Goal: Task Accomplishment & Management: Complete application form

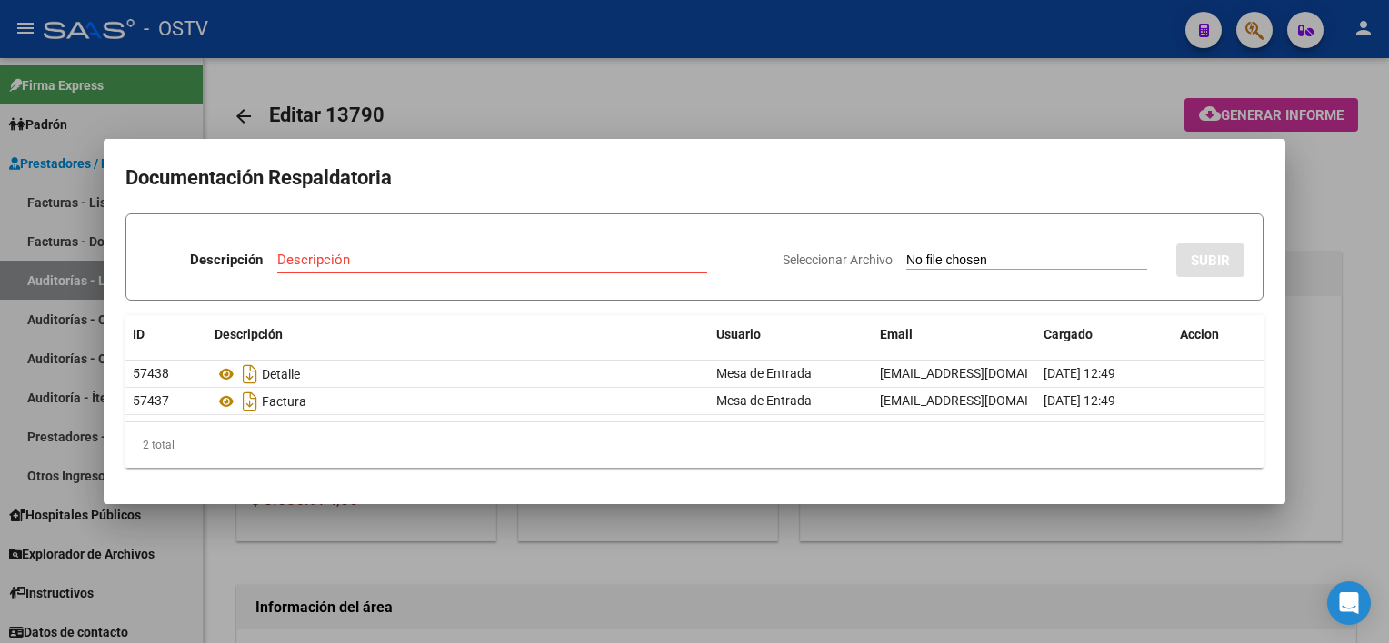
scroll to position [818, 0]
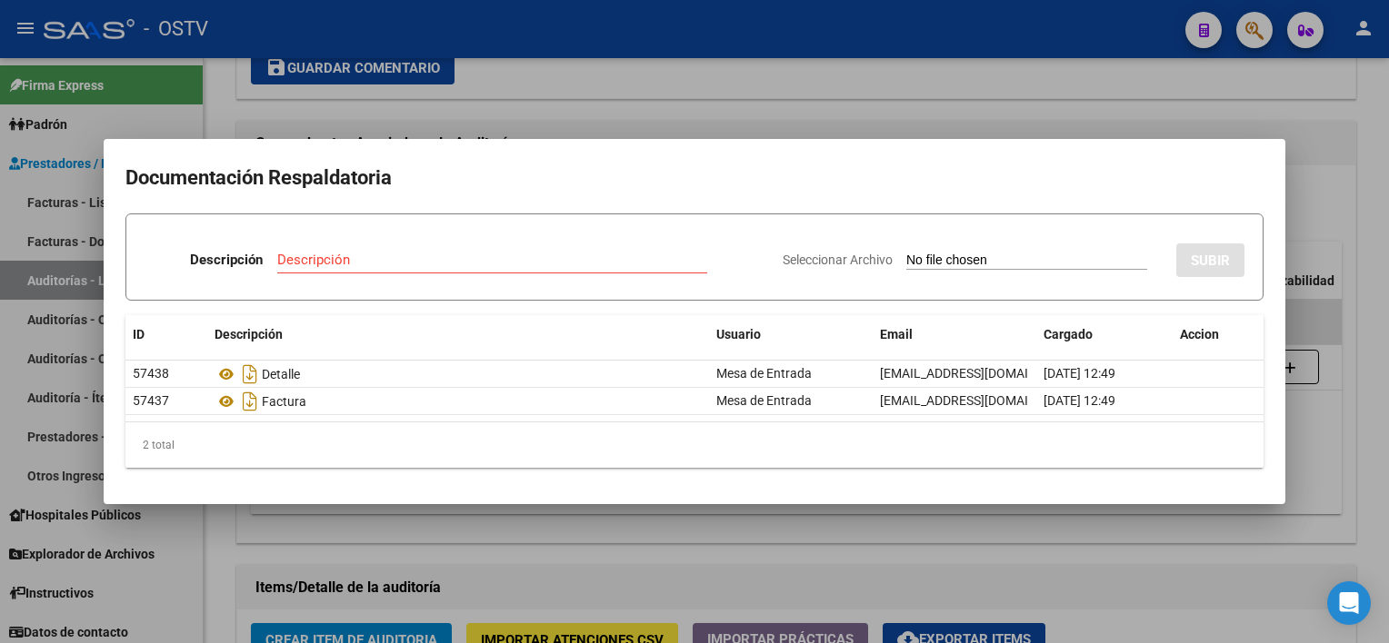
click at [806, 549] on div at bounding box center [694, 321] width 1389 height 643
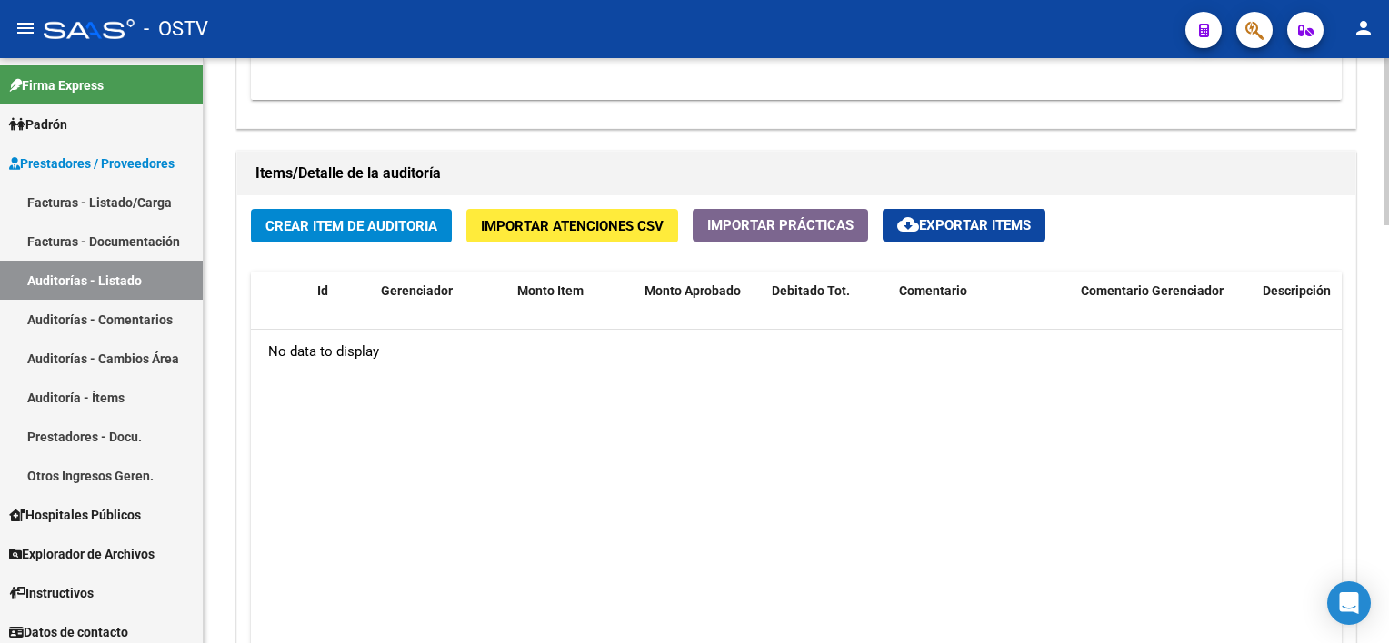
scroll to position [1272, 0]
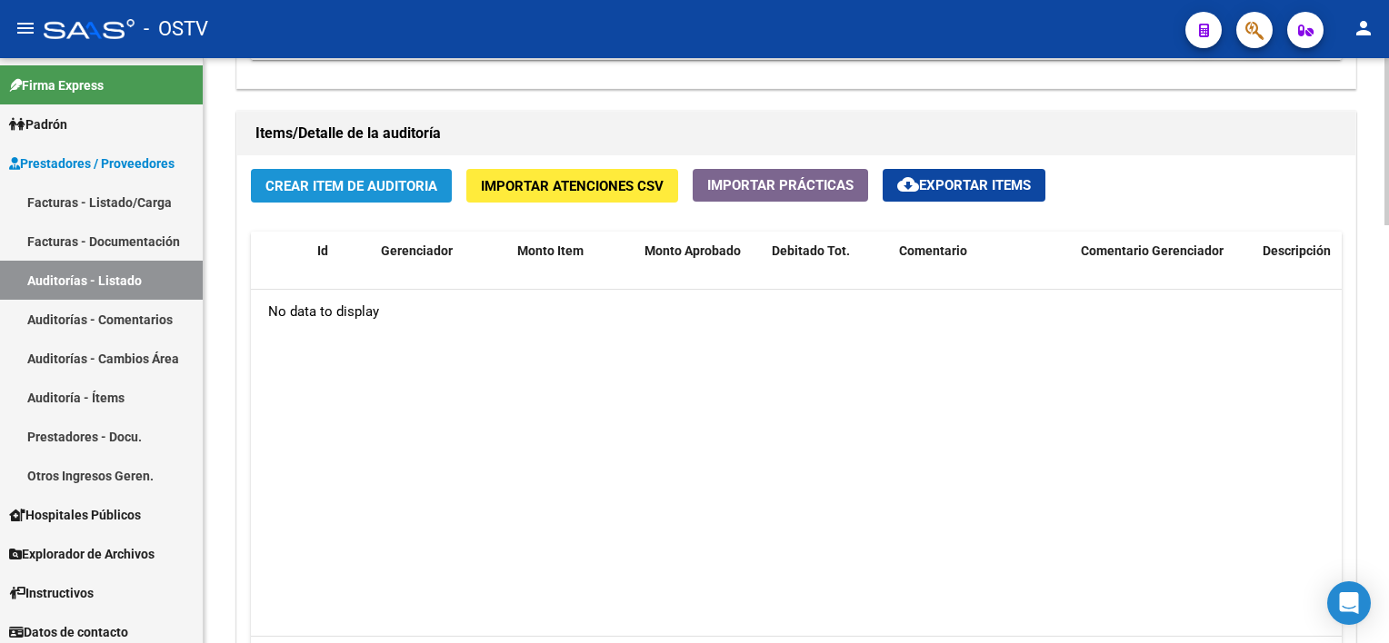
click at [374, 196] on button "Crear Item de Auditoria" at bounding box center [351, 186] width 201 height 34
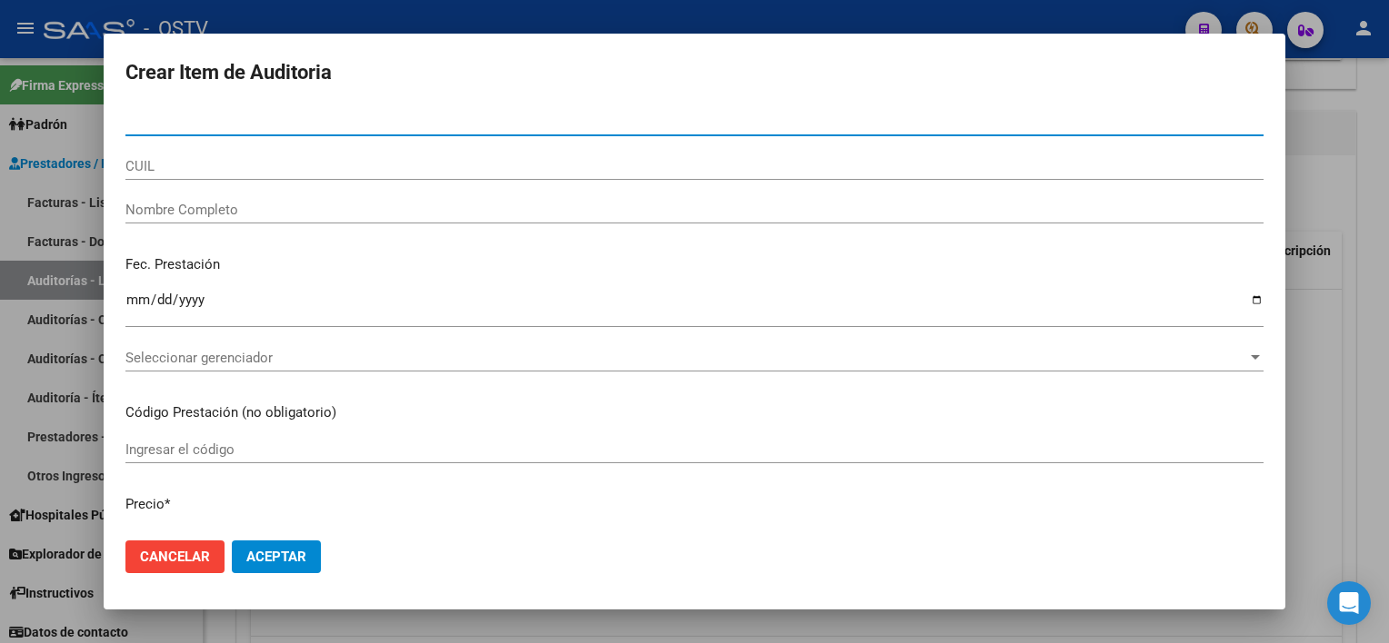
paste input "70454964"
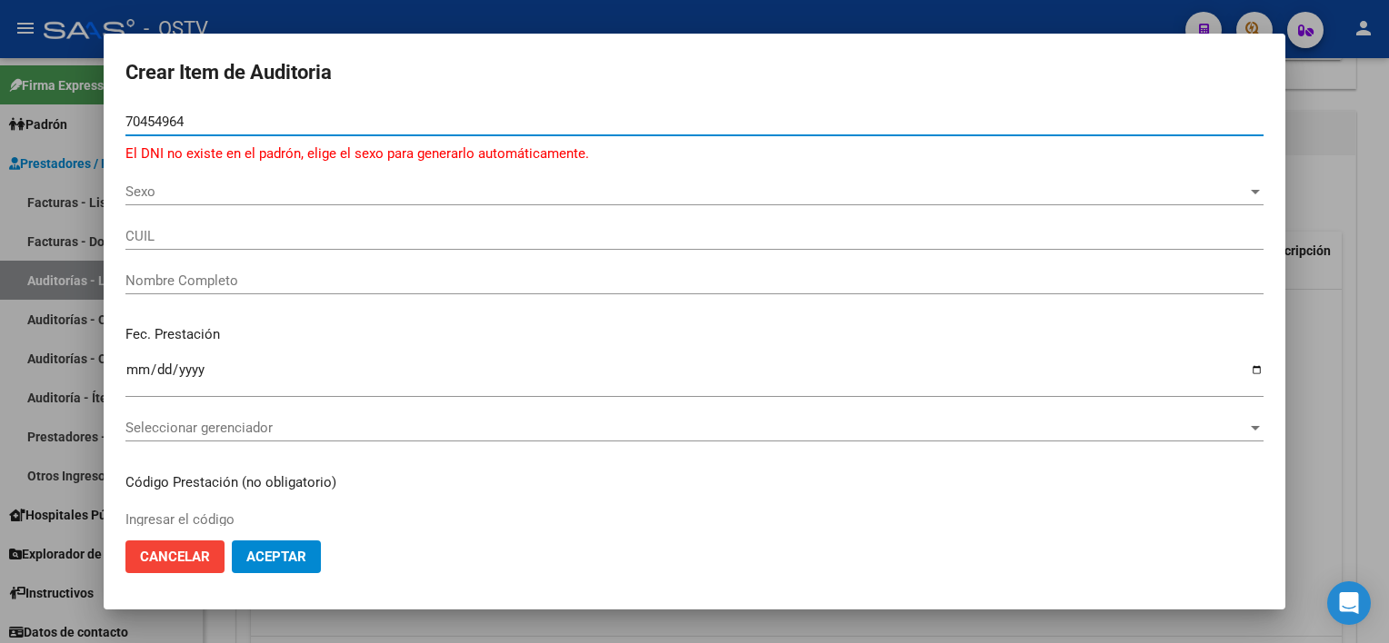
type input "70454964"
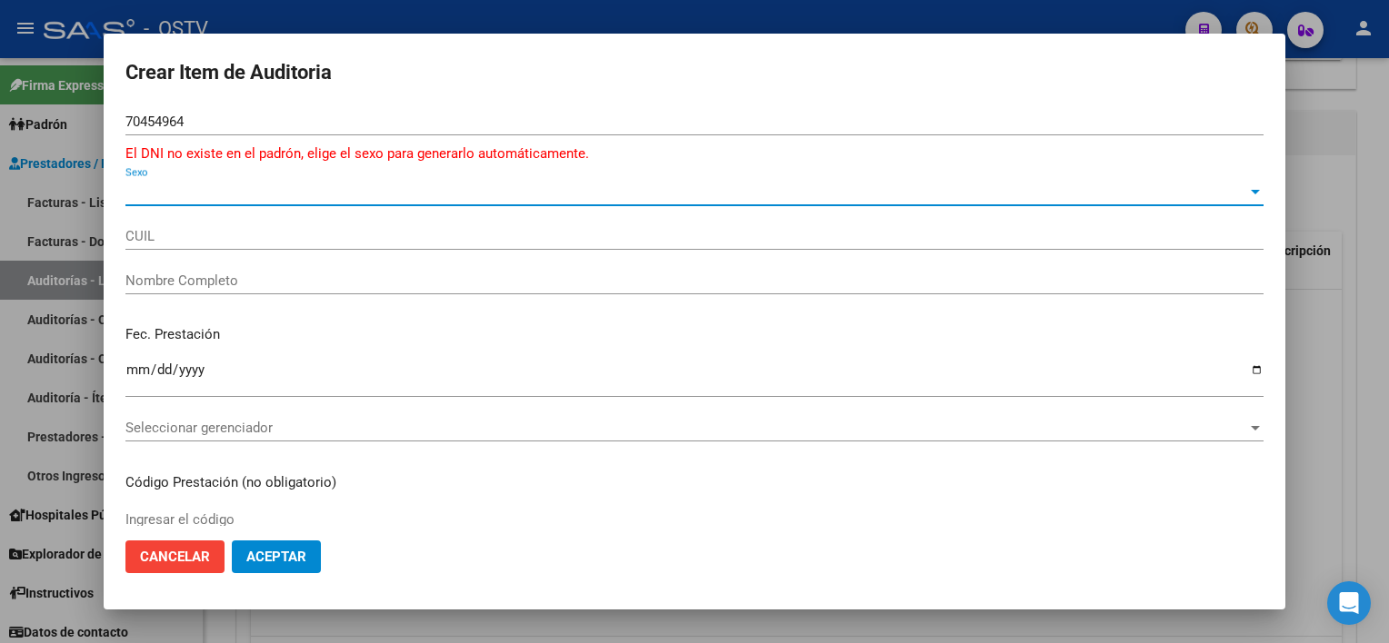
click at [238, 191] on span "Sexo" at bounding box center [686, 192] width 1122 height 16
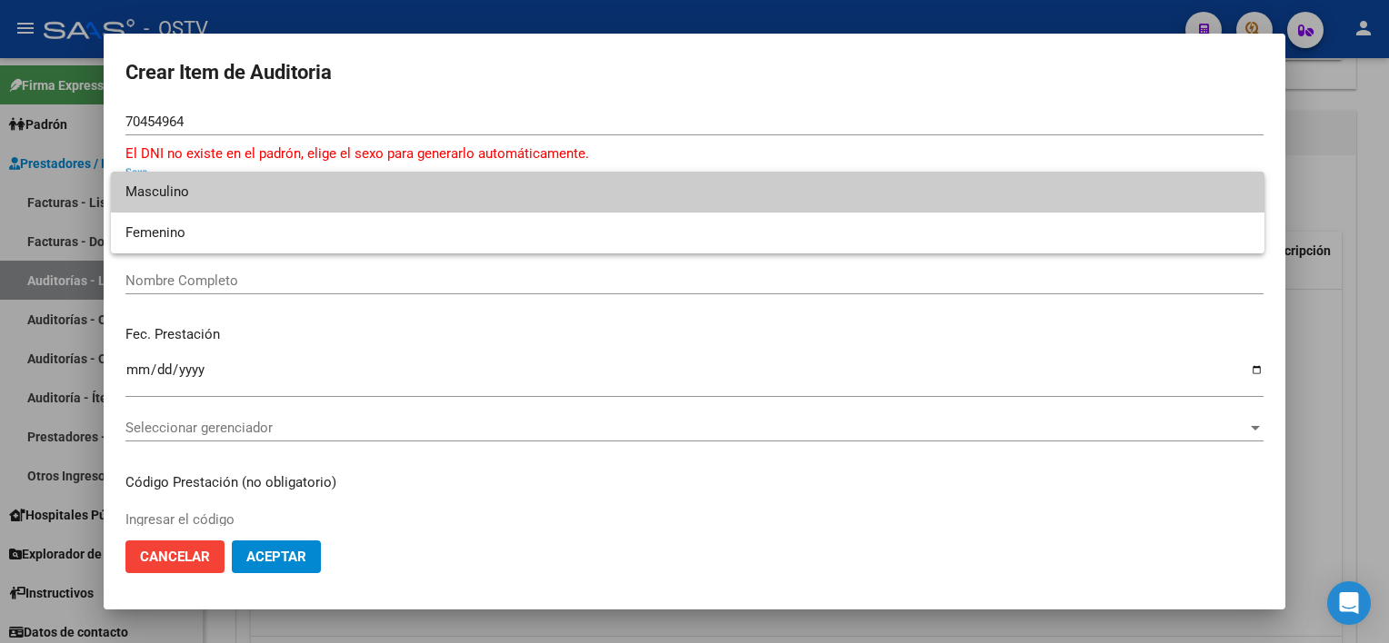
click at [236, 210] on span "Masculino" at bounding box center [687, 192] width 1124 height 41
type input "20704549645"
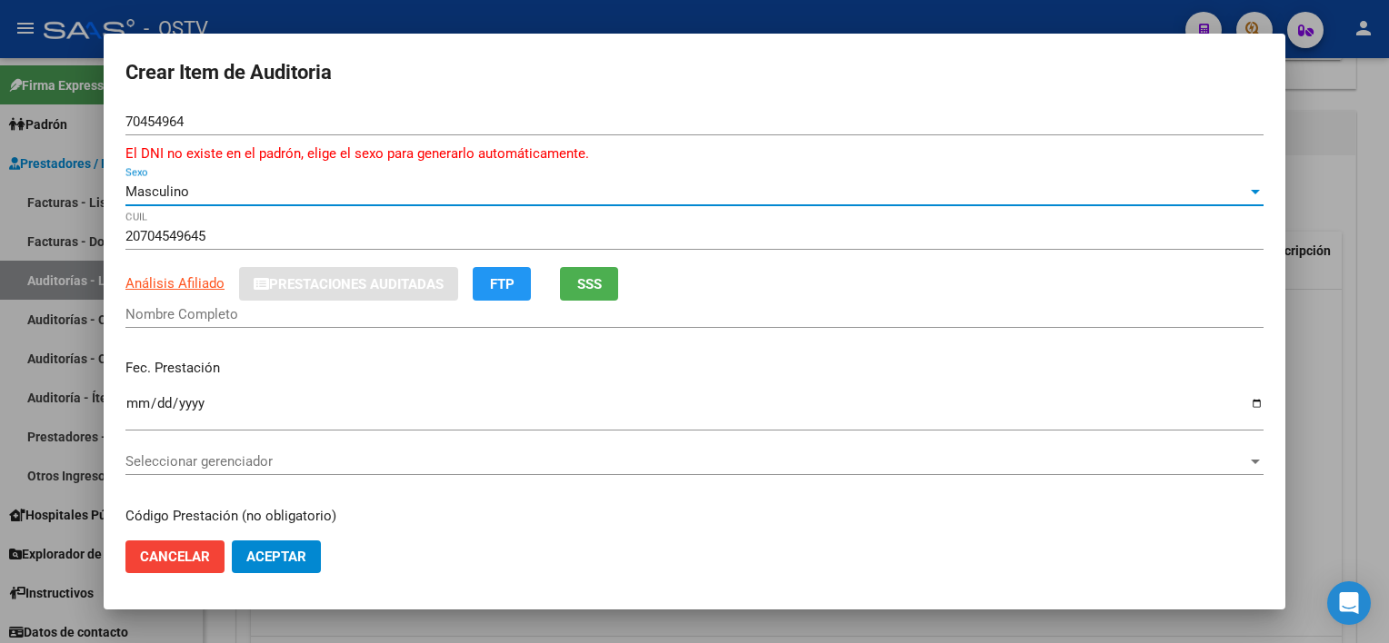
type input "[PERSON_NAME] [PERSON_NAME]"
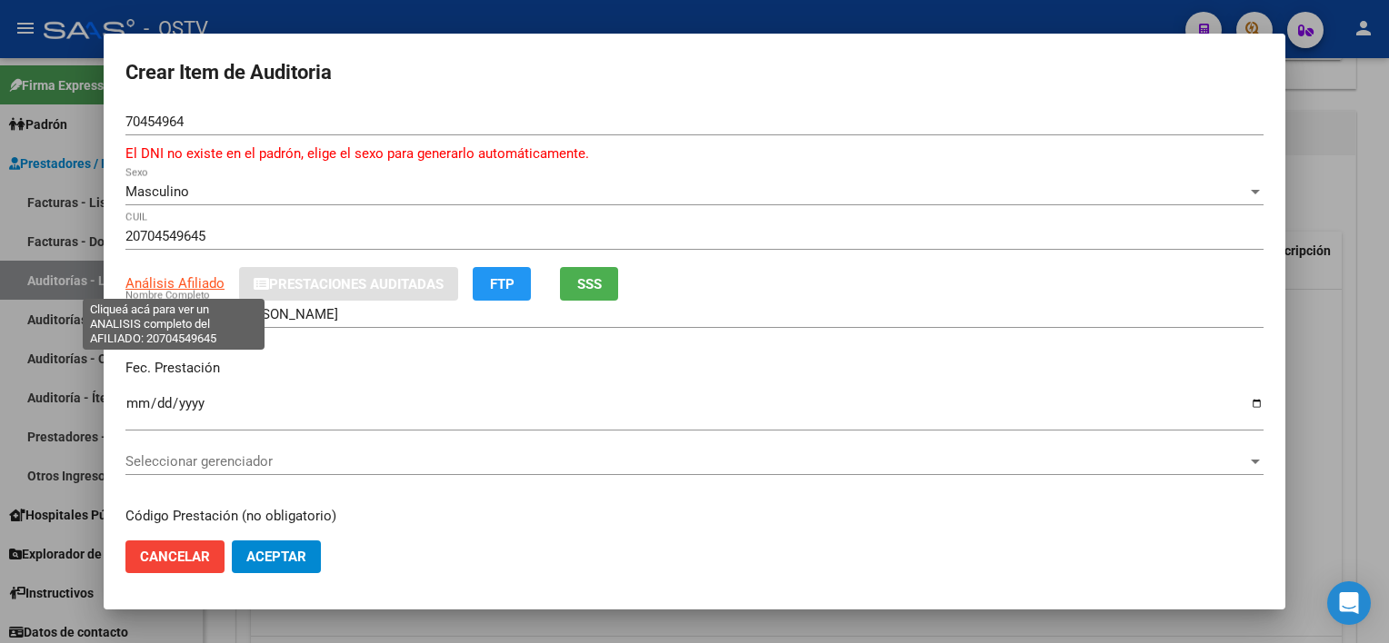
click at [156, 276] on span "Análisis Afiliado" at bounding box center [174, 283] width 99 height 16
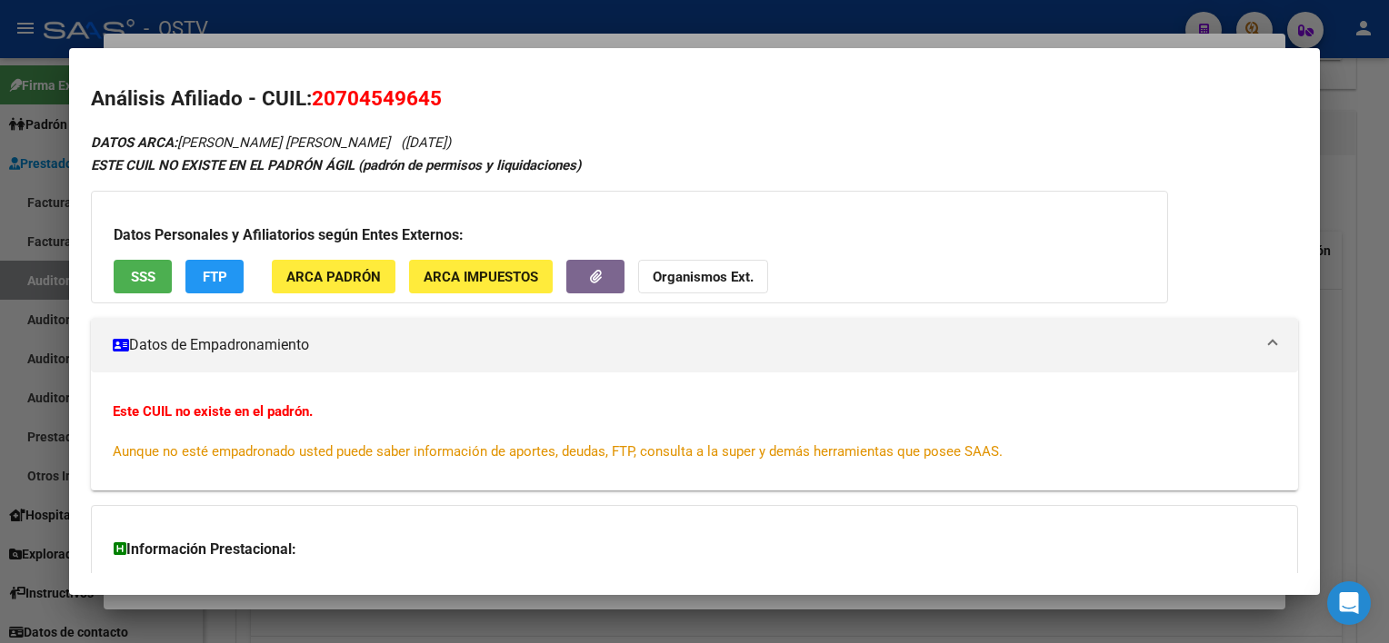
scroll to position [0, 0]
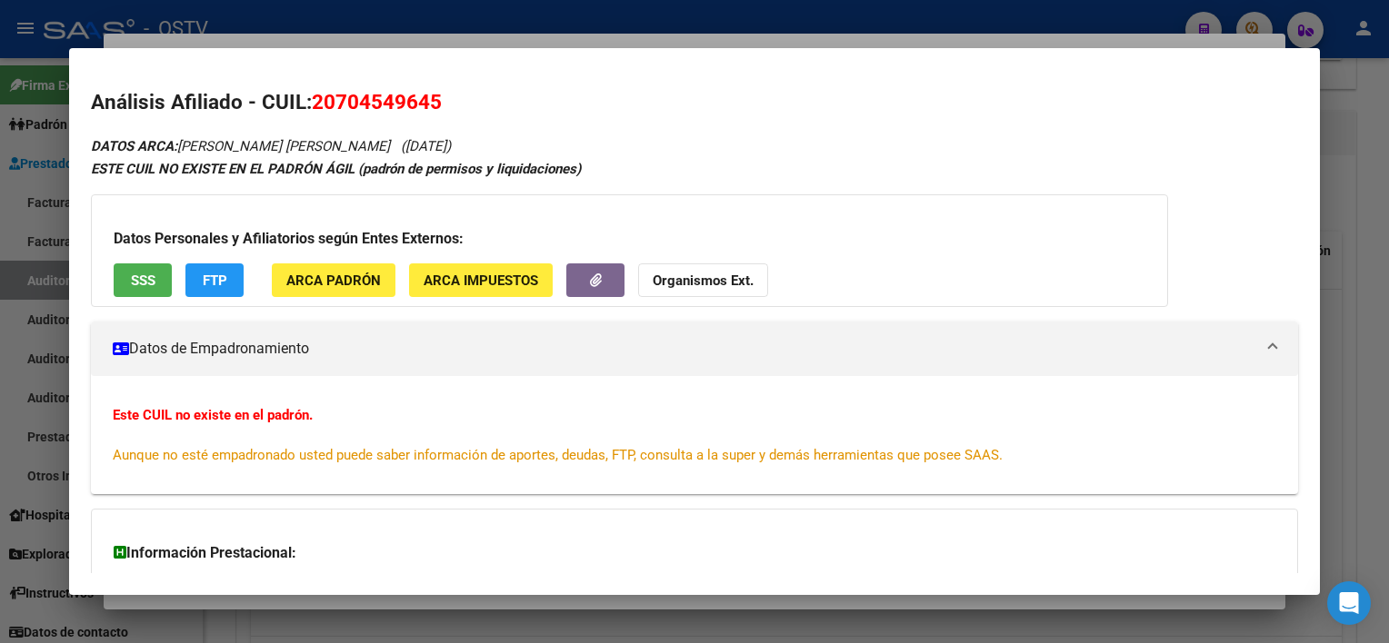
click at [154, 285] on span "SSS" at bounding box center [143, 281] width 25 height 16
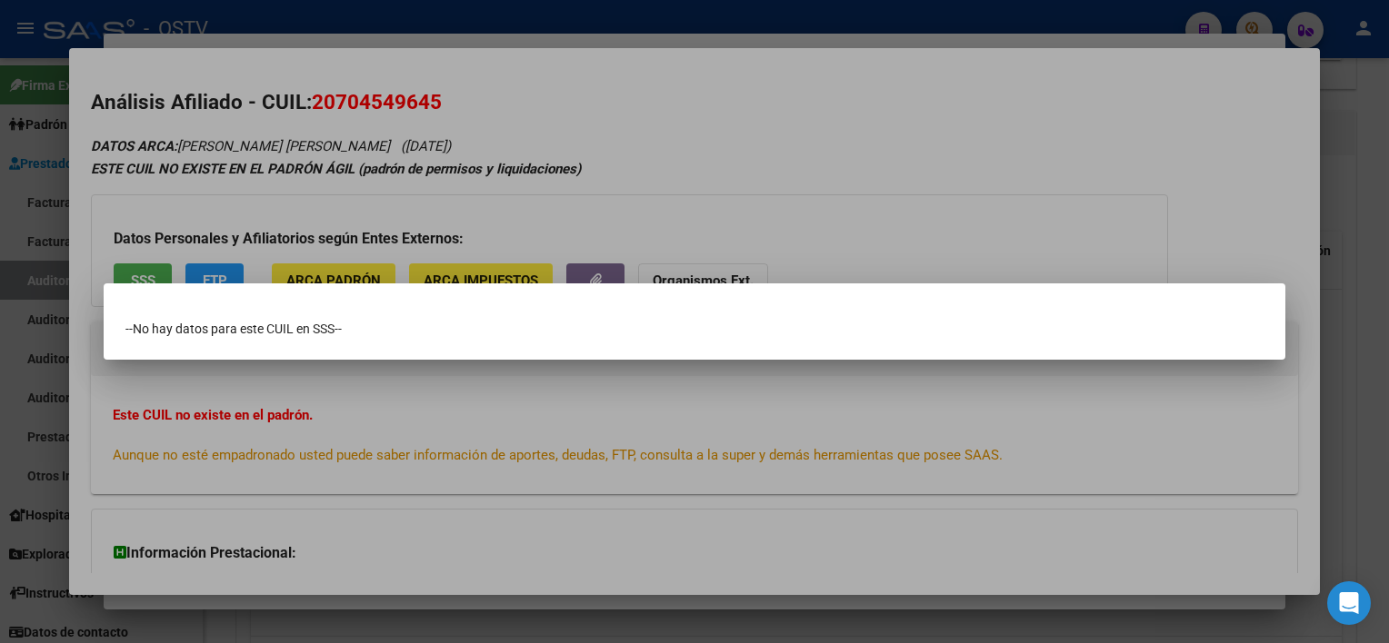
click at [536, 391] on div at bounding box center [694, 321] width 1389 height 643
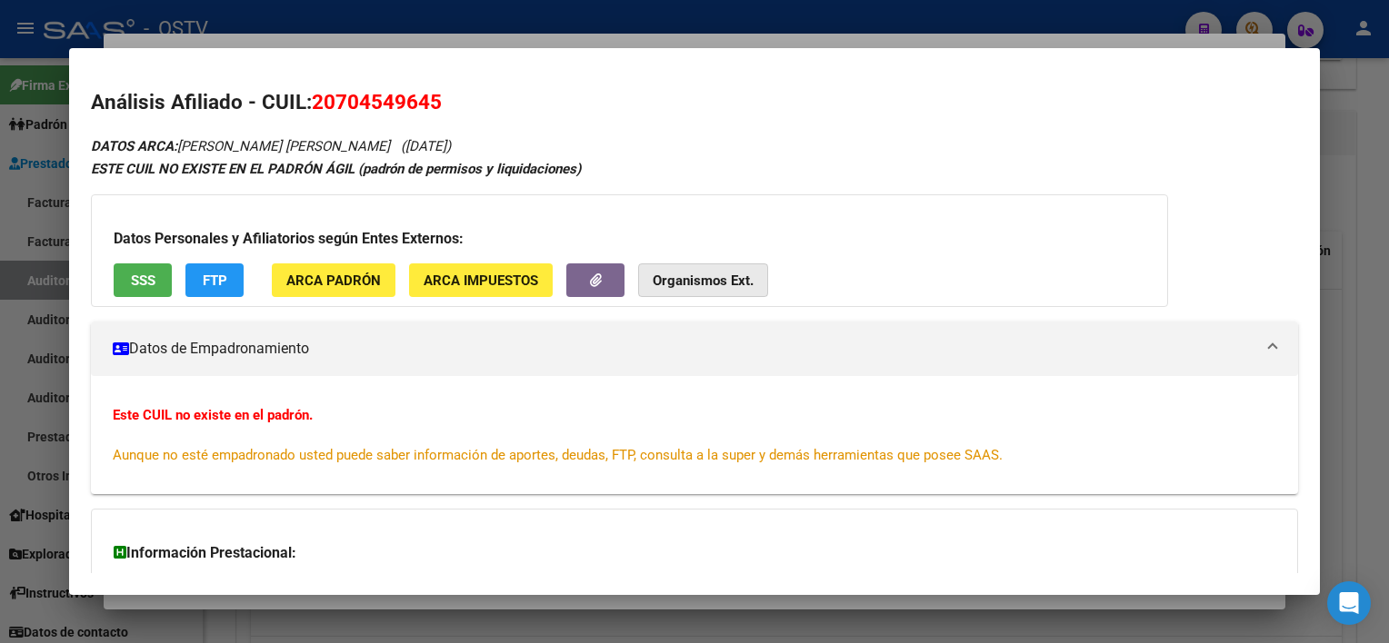
click at [703, 287] on strong "Organismos Ext." at bounding box center [703, 281] width 101 height 16
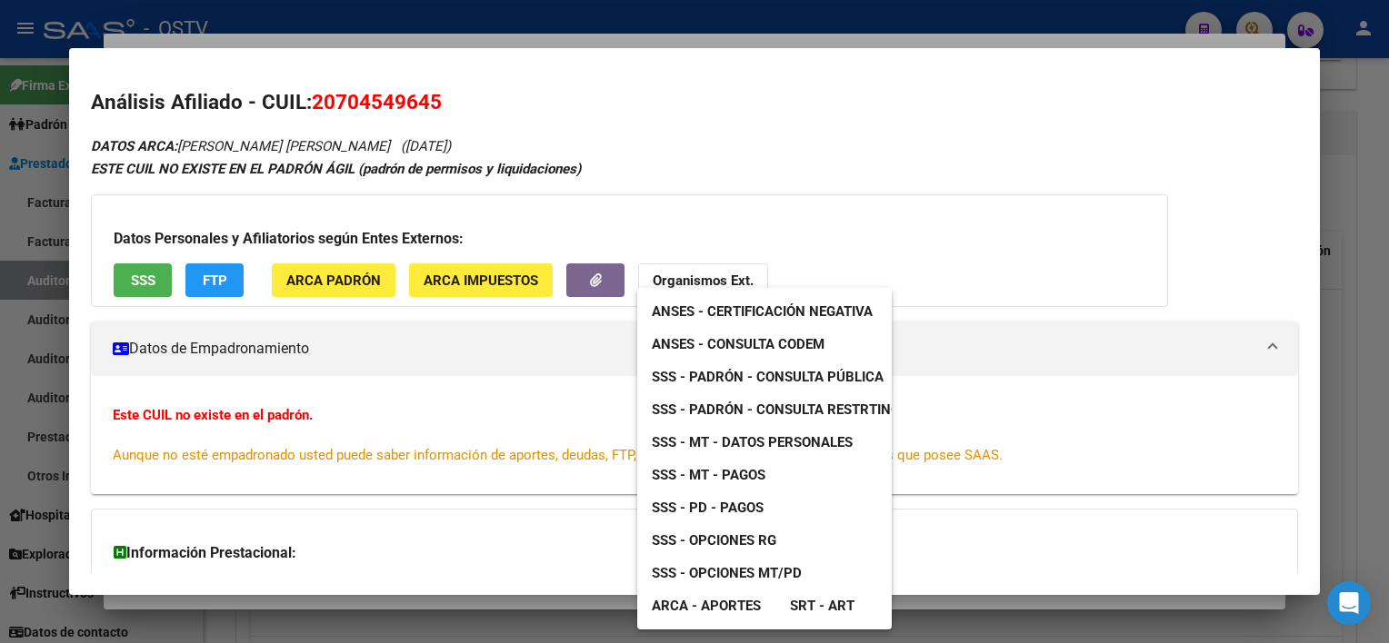
click at [724, 341] on span "ANSES - Consulta CODEM" at bounding box center [738, 344] width 173 height 16
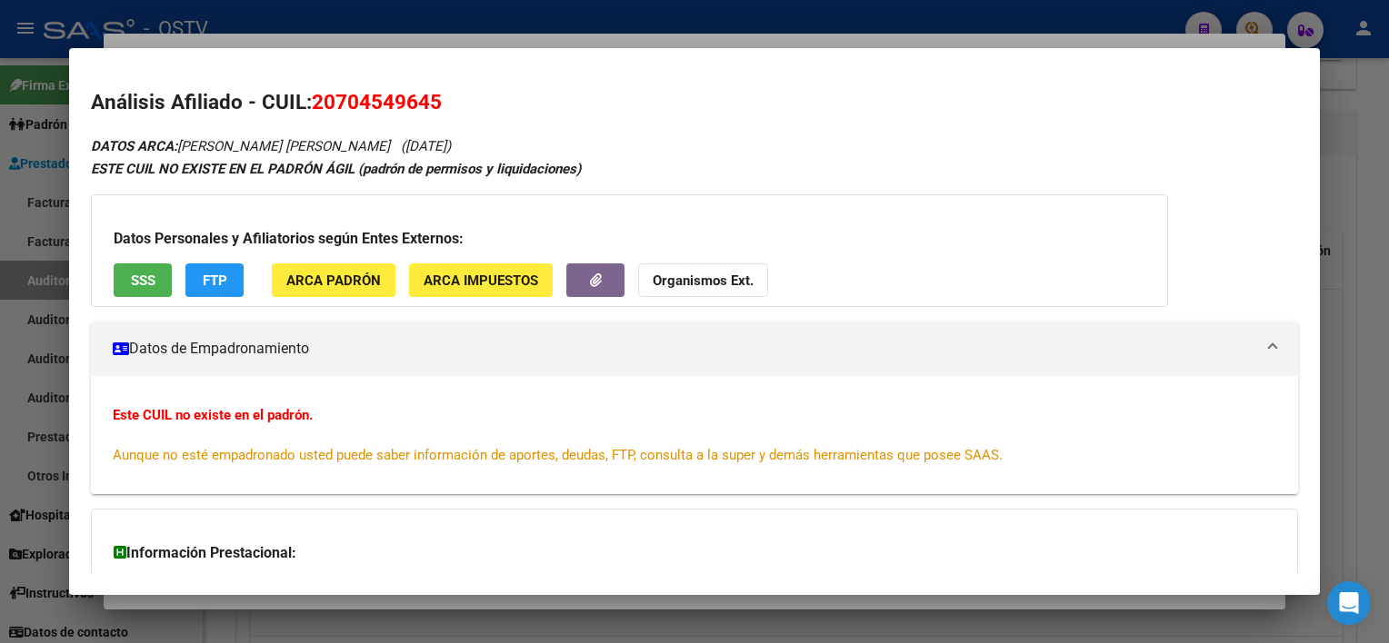
drag, startPoint x: 339, startPoint y: 102, endPoint x: 433, endPoint y: 112, distance: 94.1
click at [433, 112] on span "20704549645" at bounding box center [377, 102] width 130 height 24
copy span "70454964"
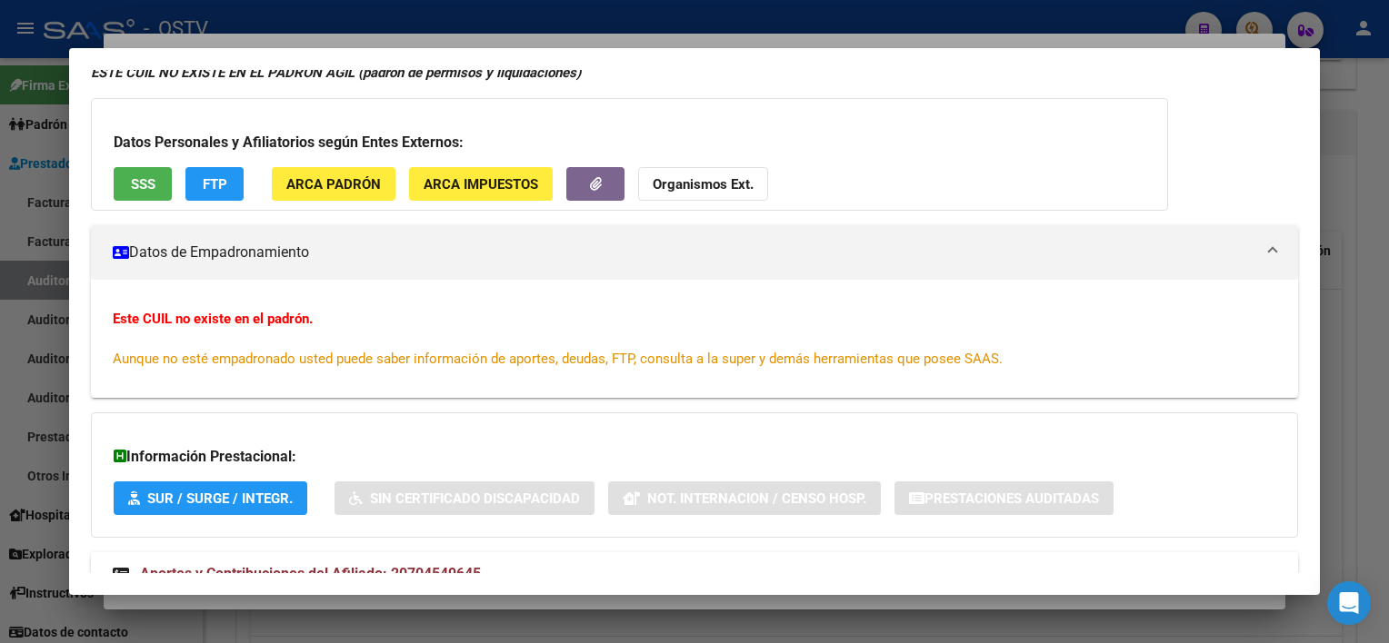
scroll to position [159, 0]
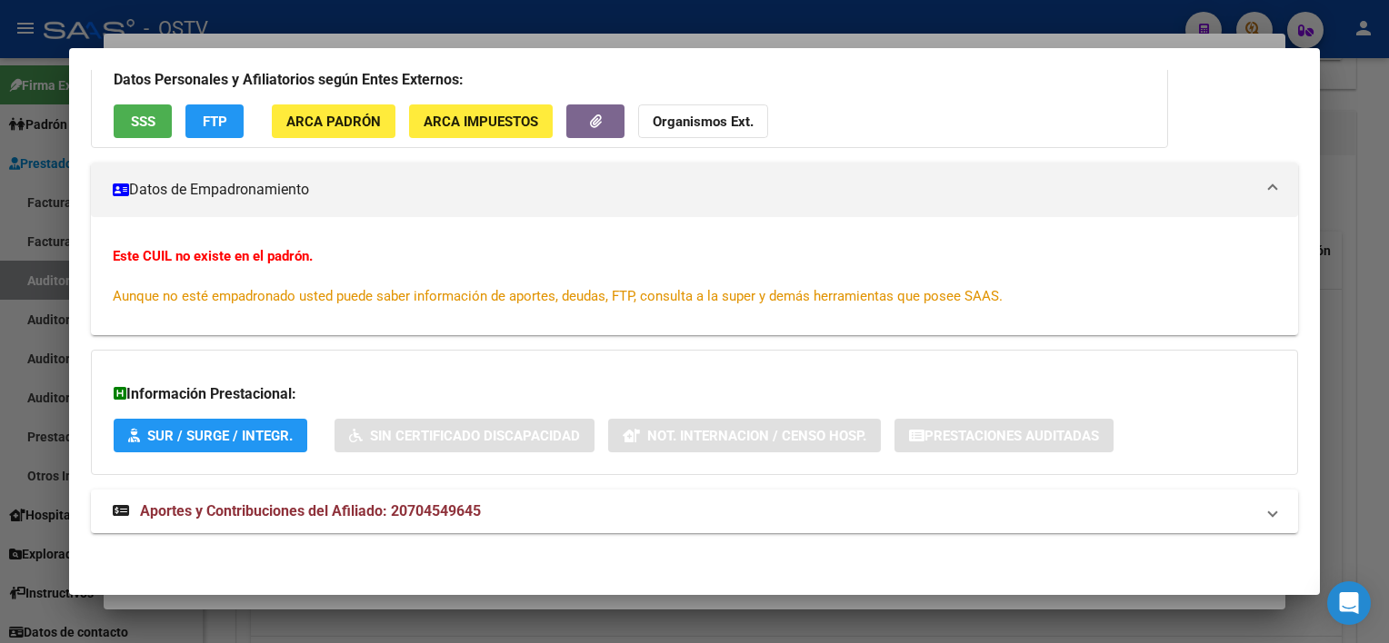
click at [643, 607] on div at bounding box center [694, 321] width 1389 height 643
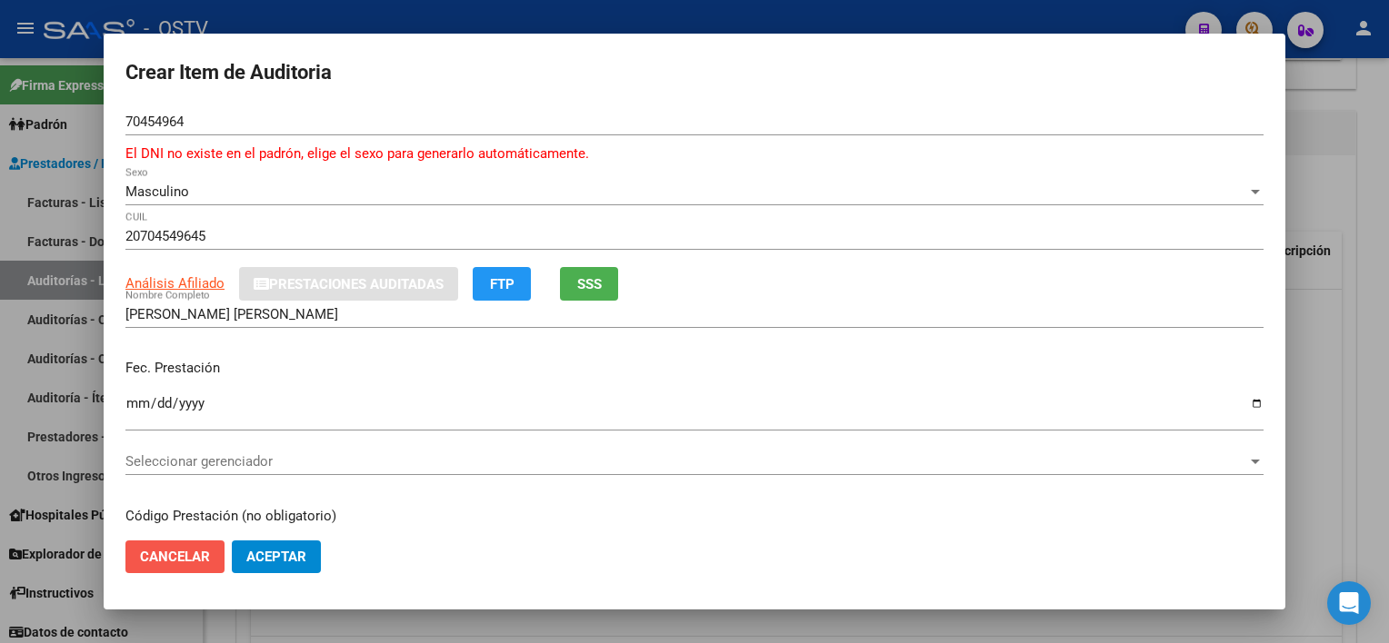
click at [145, 556] on span "Cancelar" at bounding box center [175, 557] width 70 height 16
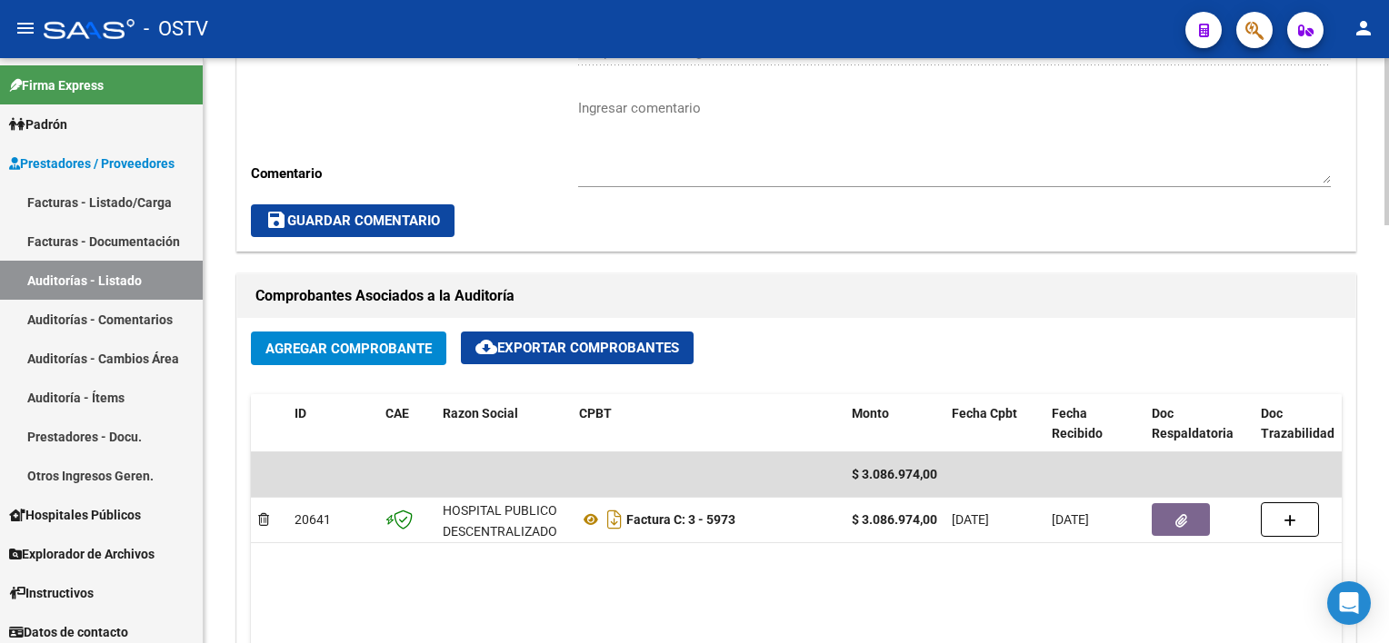
scroll to position [636, 0]
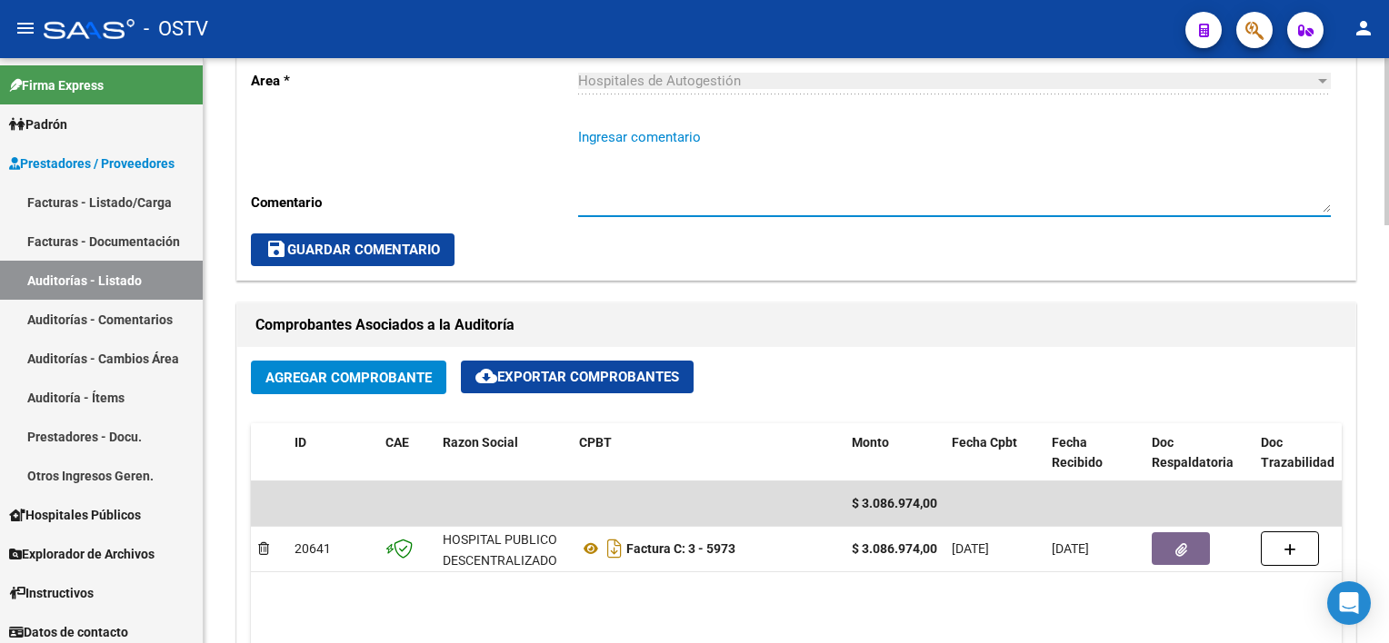
click at [734, 149] on textarea "Ingresar comentario" at bounding box center [954, 169] width 753 height 85
type textarea "EN ANALISIS"
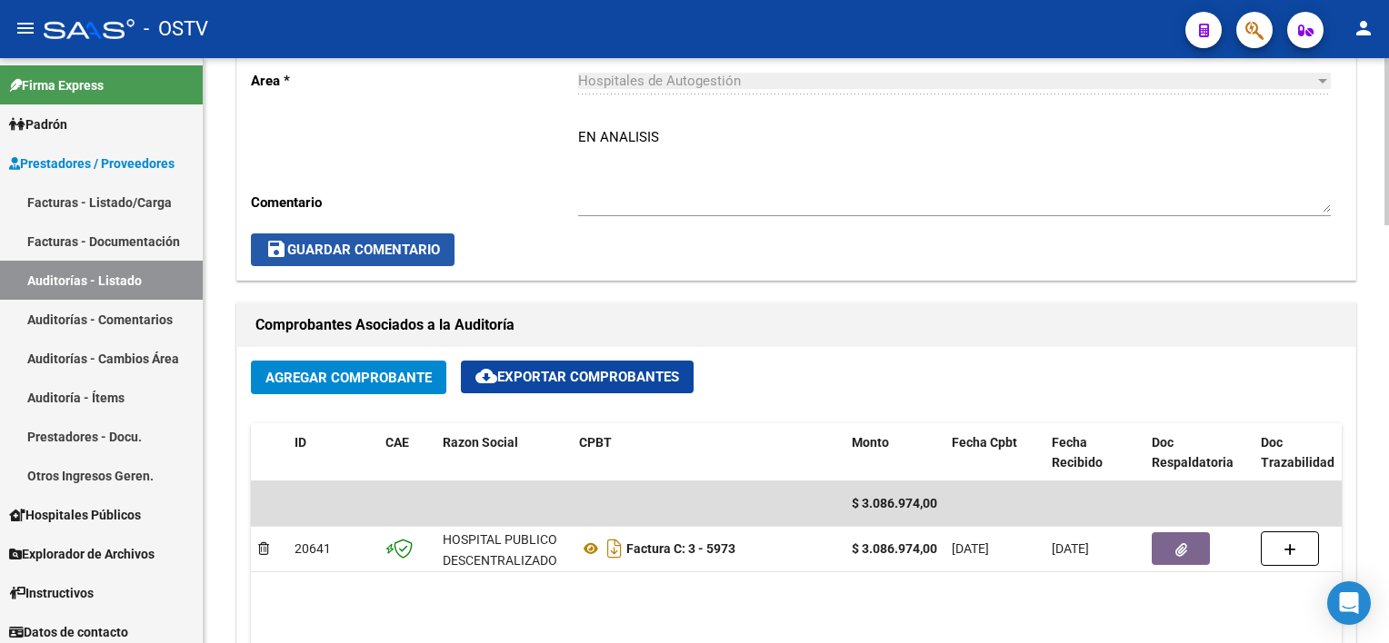
click at [413, 256] on span "save Guardar Comentario" at bounding box center [352, 250] width 175 height 16
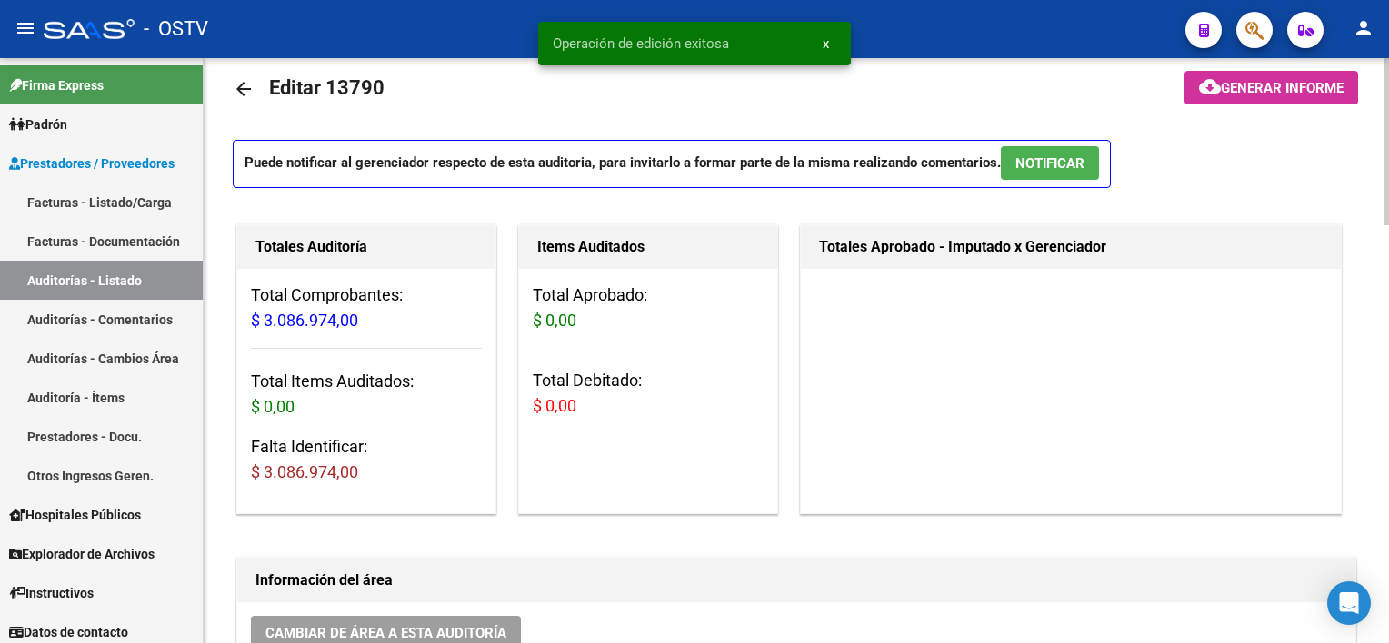
scroll to position [0, 0]
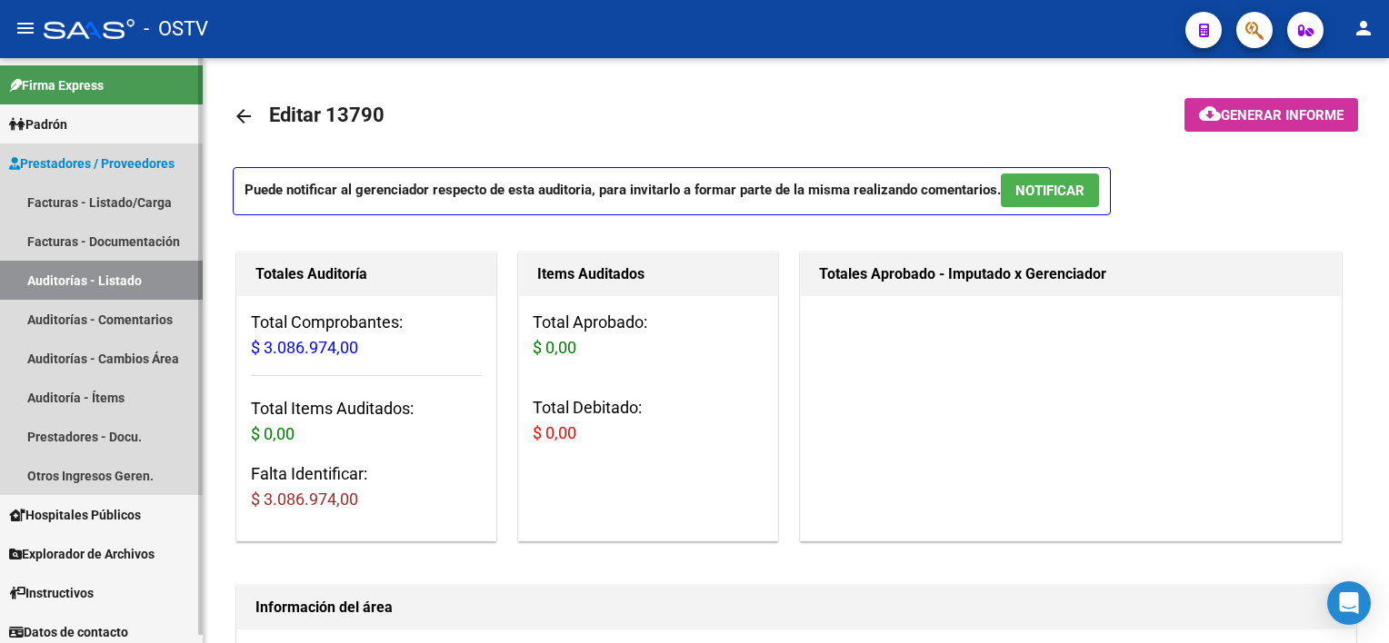
click at [128, 277] on link "Auditorías - Listado" at bounding box center [101, 280] width 203 height 39
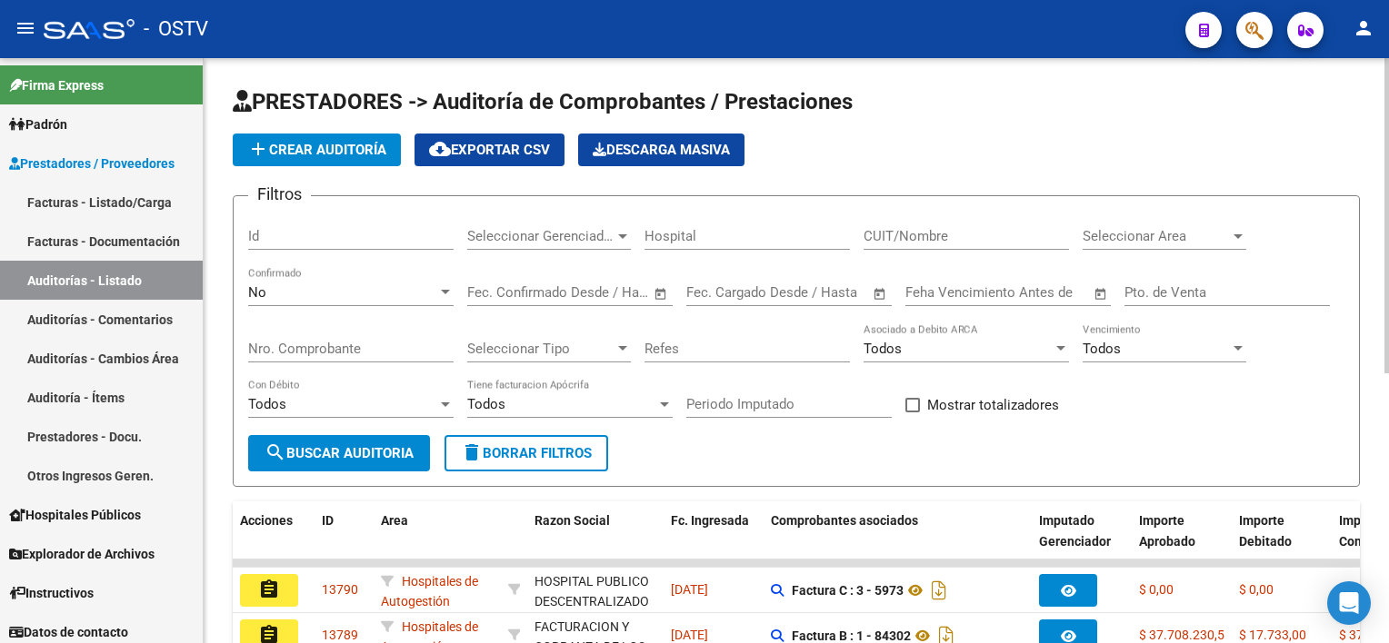
click at [337, 336] on div "Nro. Comprobante" at bounding box center [350, 343] width 205 height 39
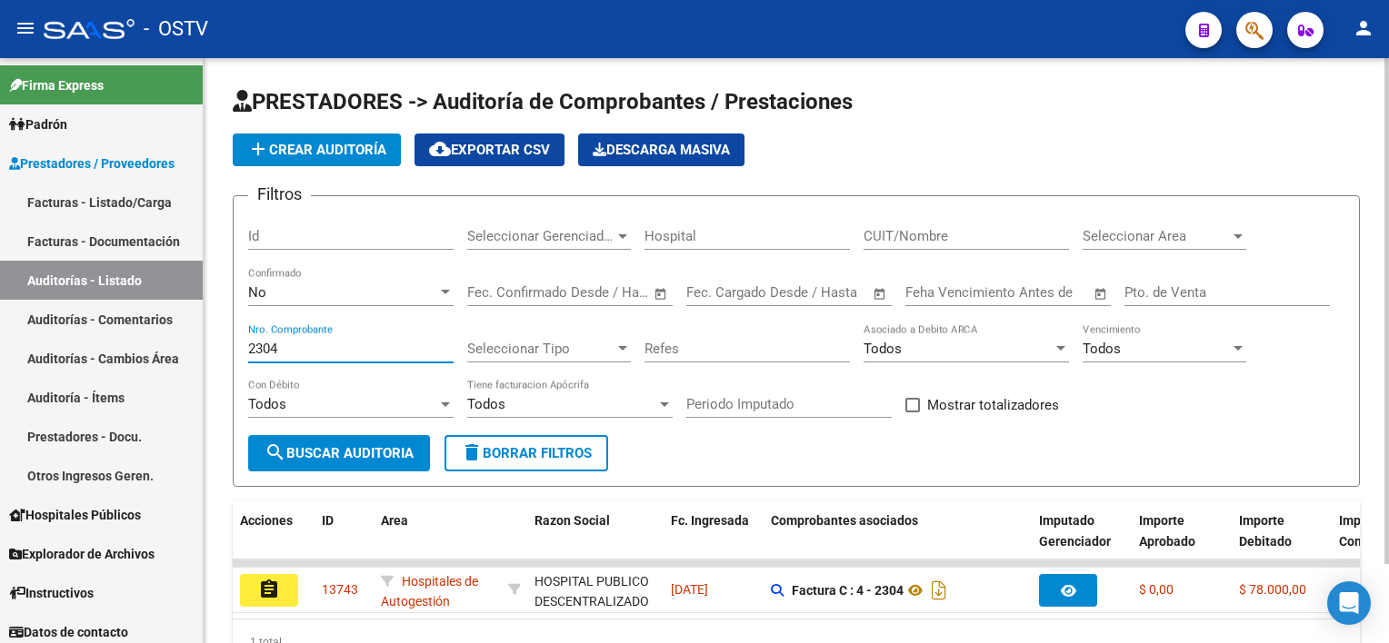
scroll to position [91, 0]
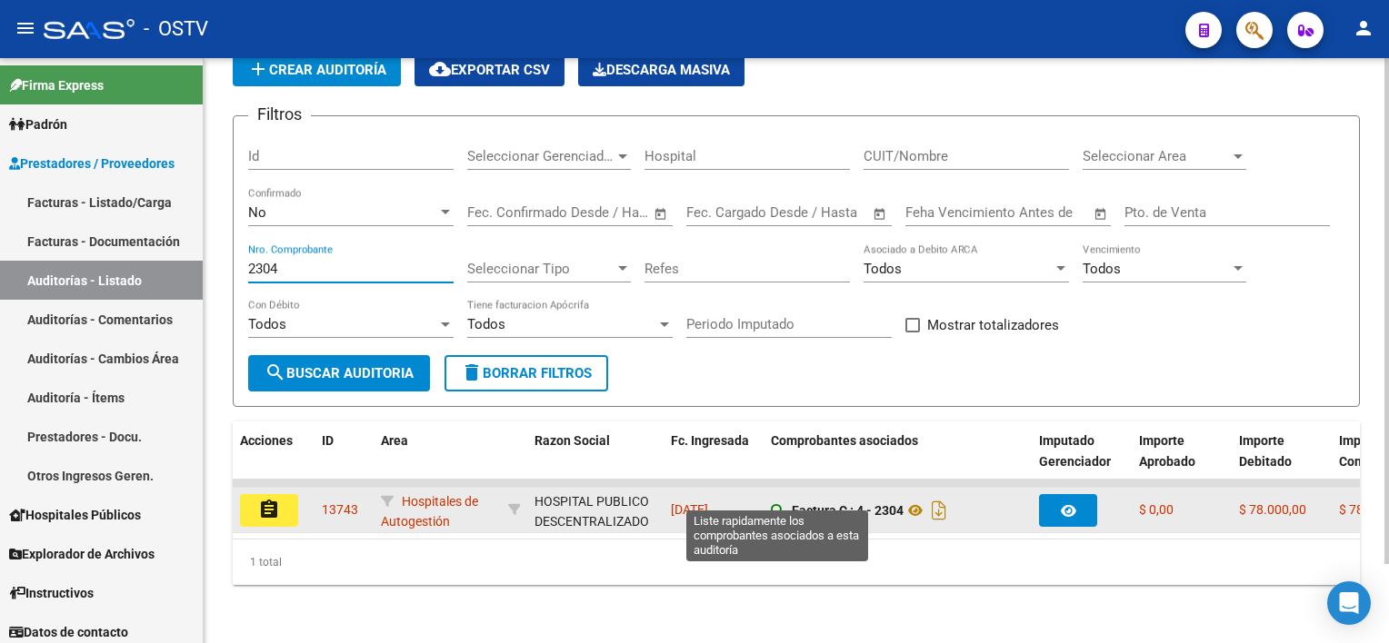
click at [773, 504] on icon at bounding box center [777, 510] width 13 height 13
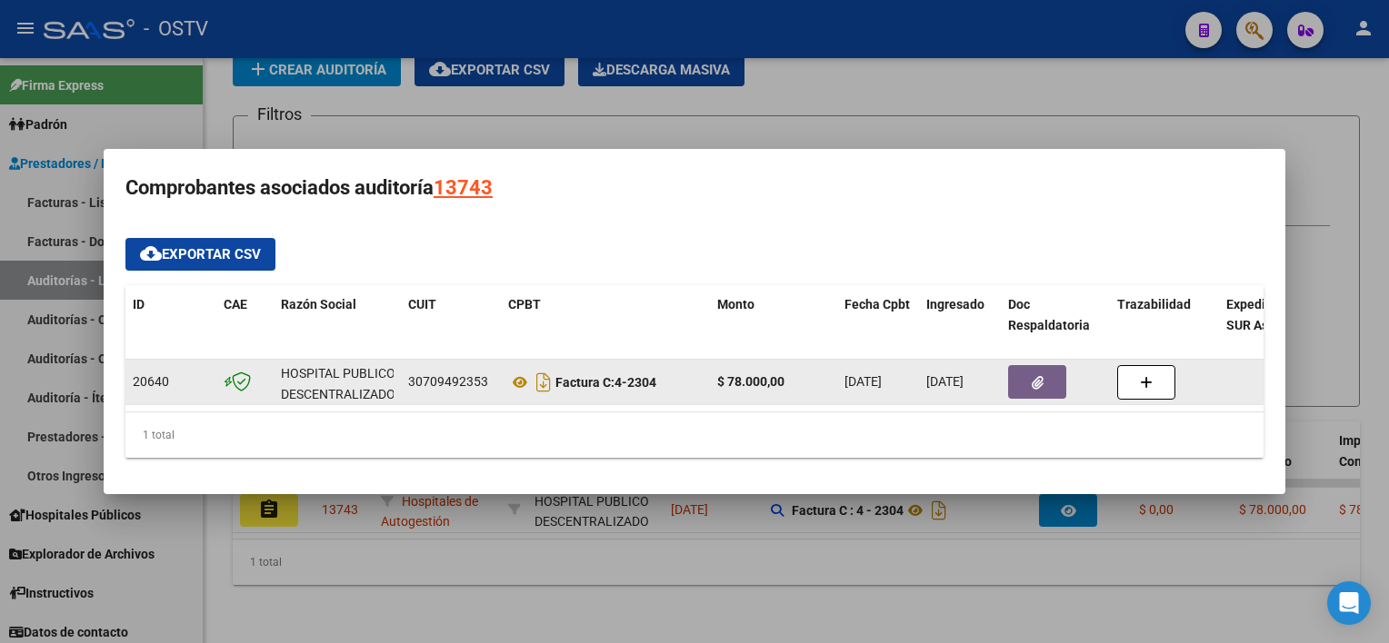
click at [1056, 370] on button "button" at bounding box center [1037, 382] width 58 height 34
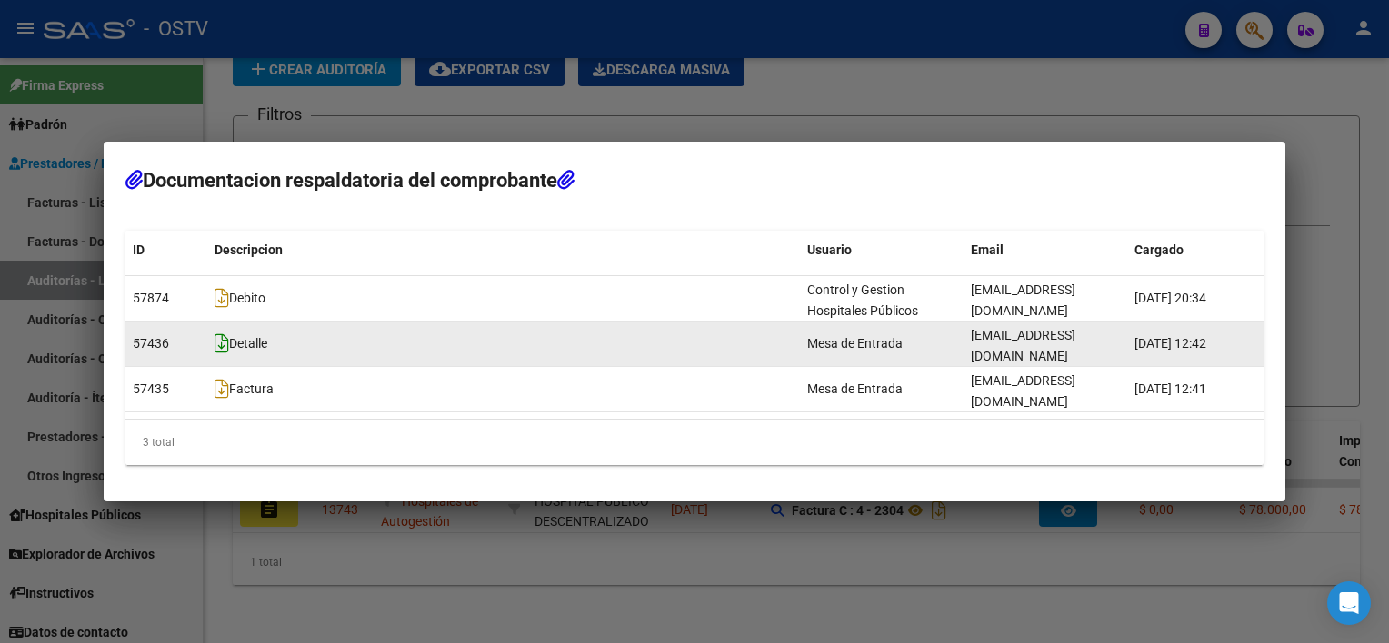
click at [218, 354] on icon at bounding box center [221, 344] width 15 height 20
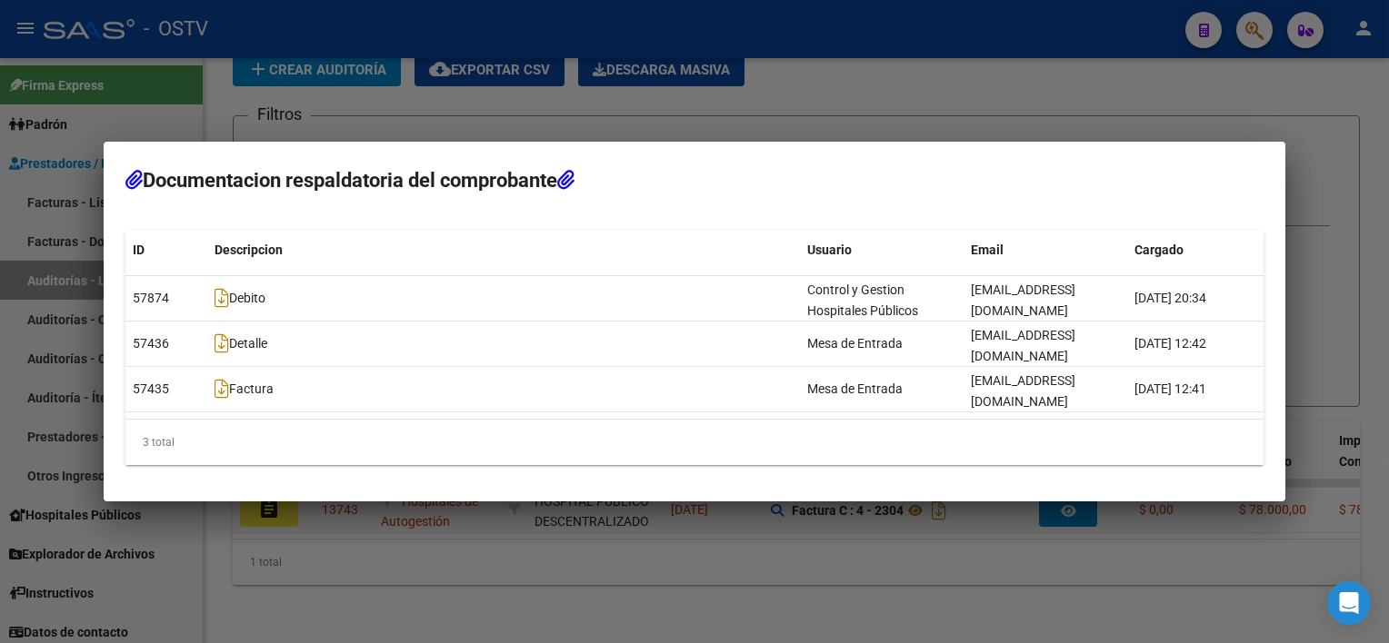
click at [458, 552] on div at bounding box center [694, 321] width 1389 height 643
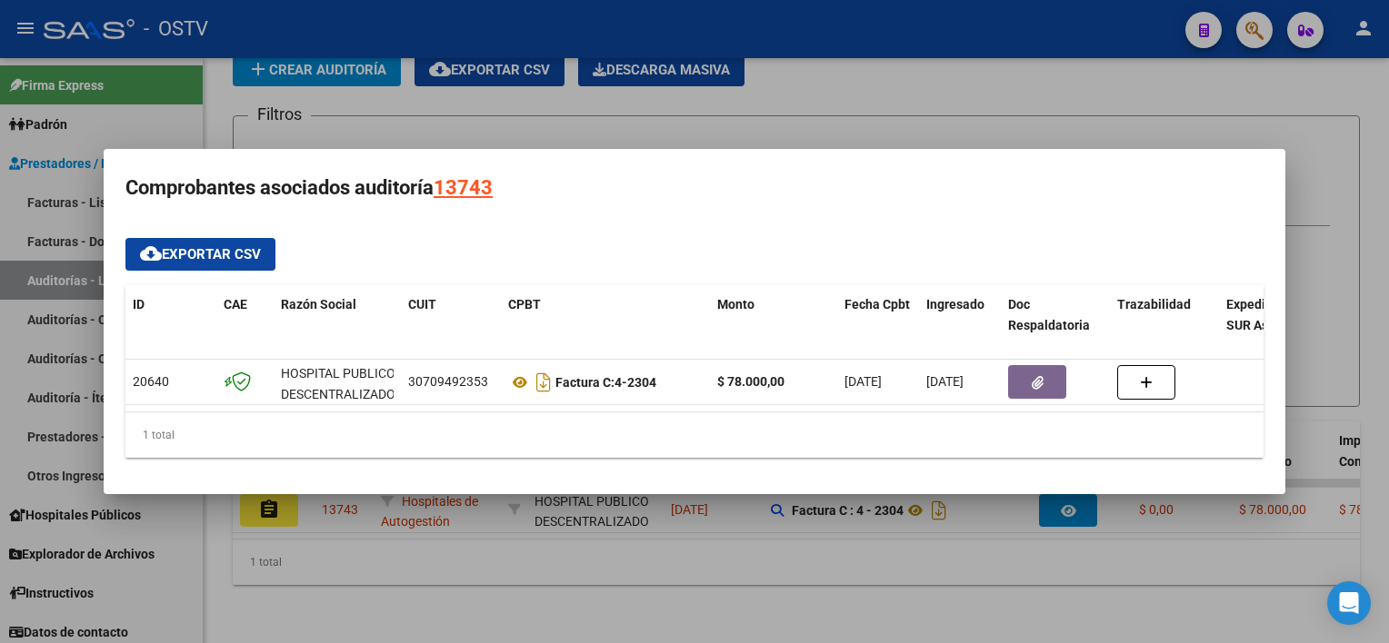
click at [567, 608] on div at bounding box center [694, 321] width 1389 height 643
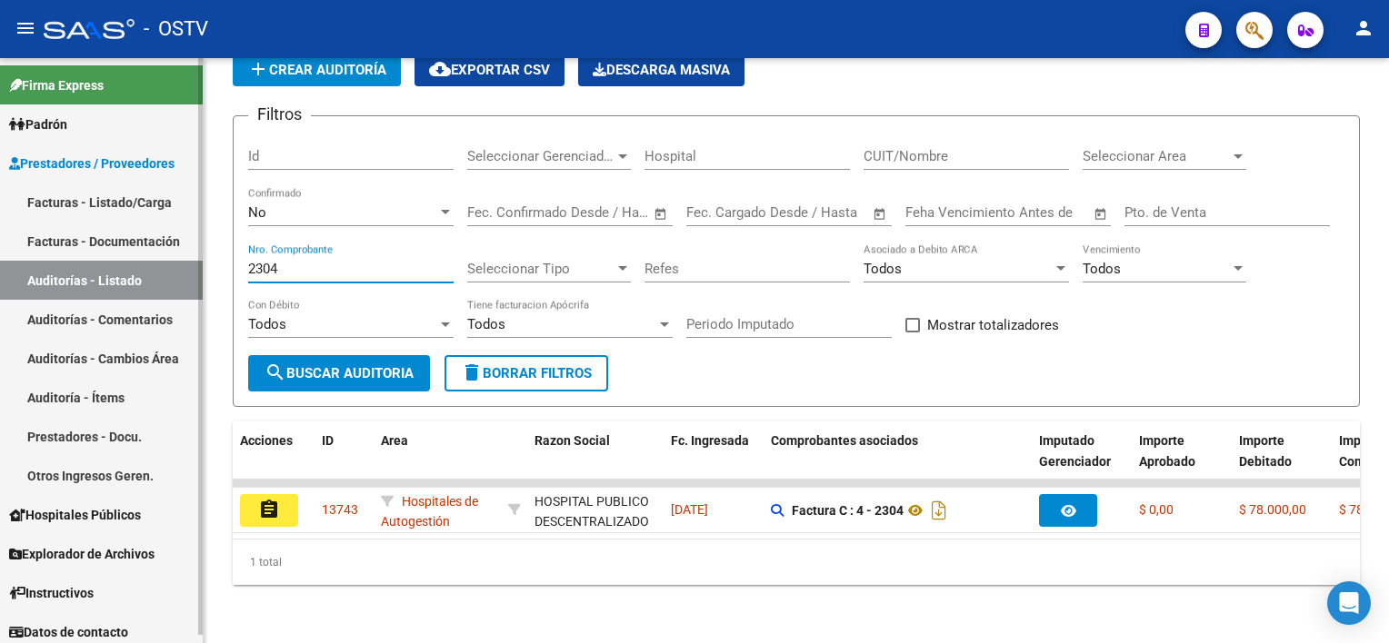
drag, startPoint x: 320, startPoint y: 257, endPoint x: 113, endPoint y: 238, distance: 208.1
click at [113, 238] on mat-sidenav-container "Firma Express Padrón Afiliados Empadronados Movimientos de Afiliados Padrón Ági…" at bounding box center [694, 350] width 1389 height 585
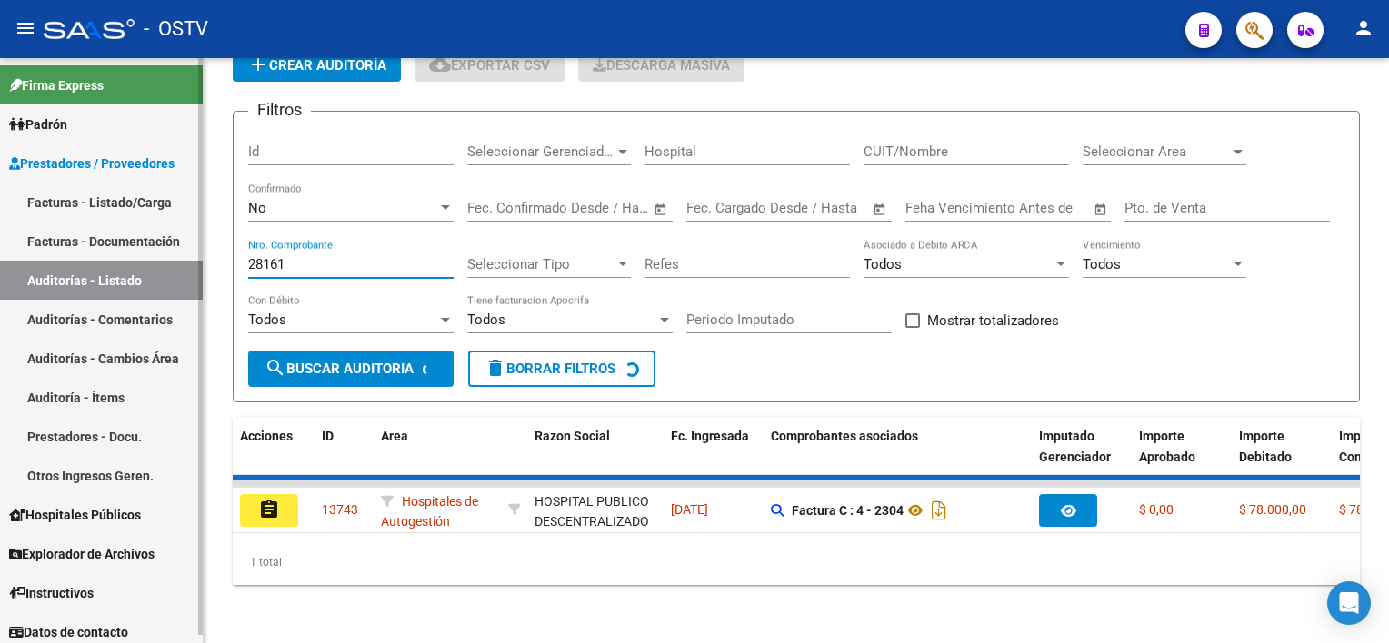
scroll to position [64, 0]
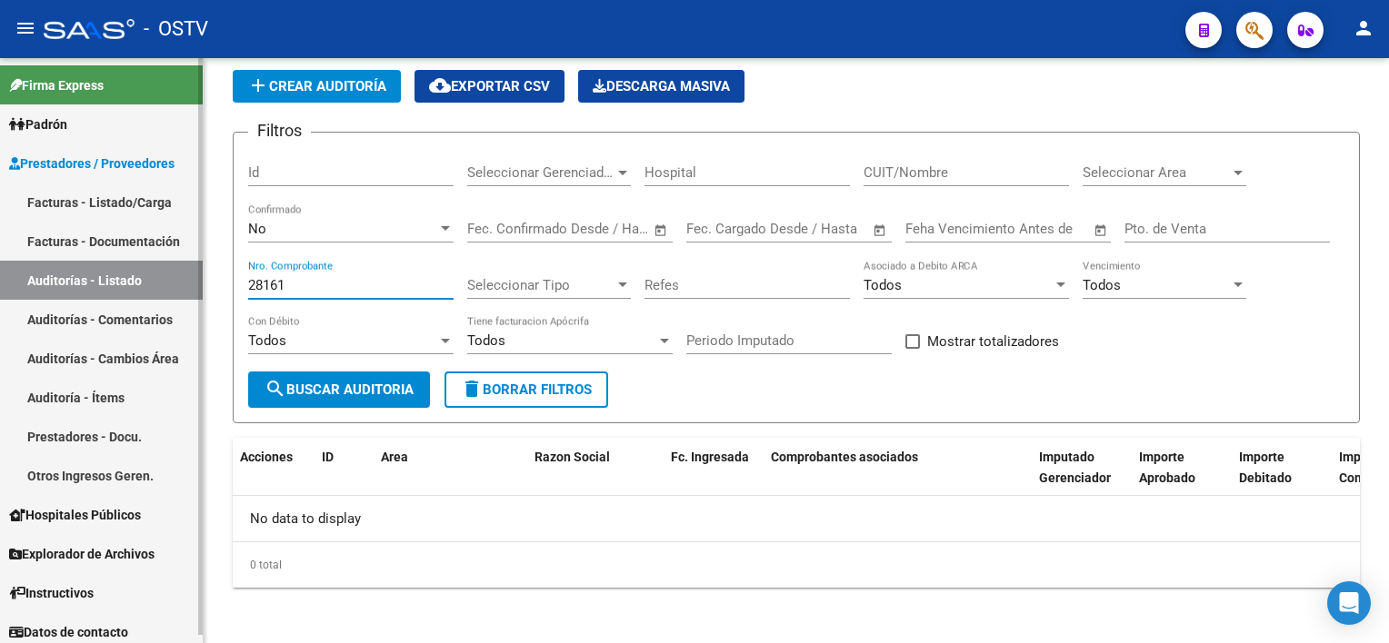
type input "28161"
click at [63, 203] on link "Facturas - Listado/Carga" at bounding box center [101, 202] width 203 height 39
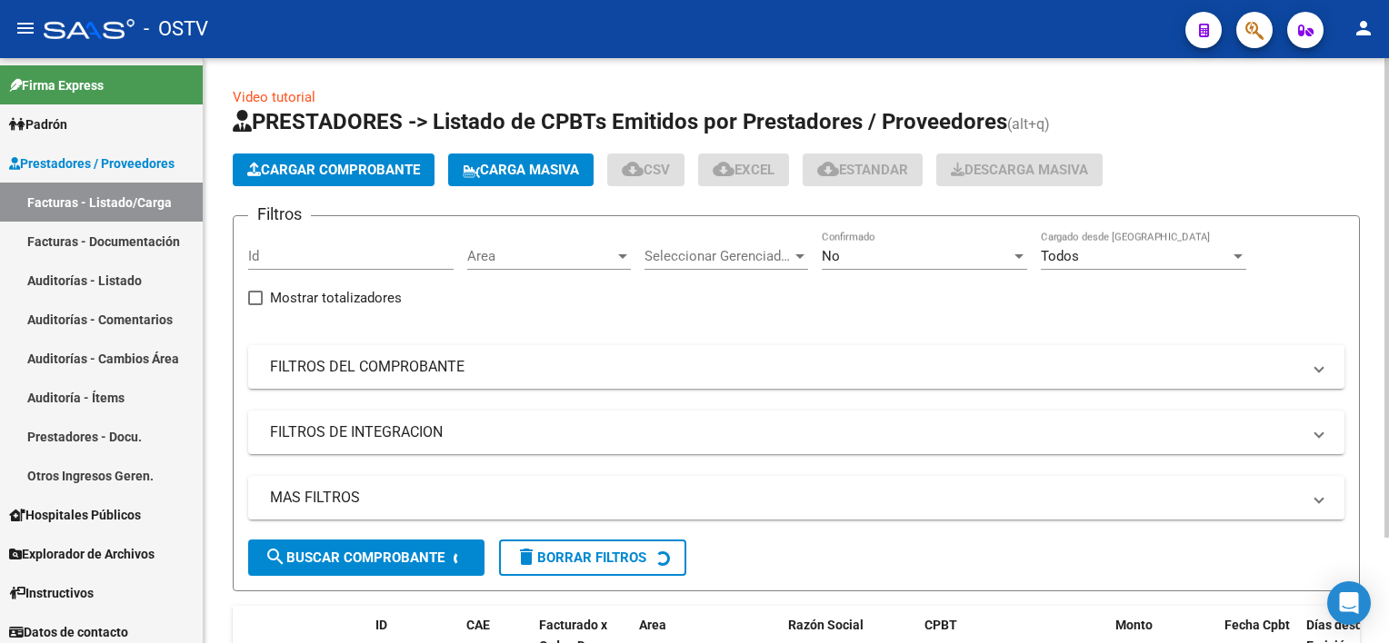
click at [875, 250] on div "No" at bounding box center [916, 256] width 189 height 16
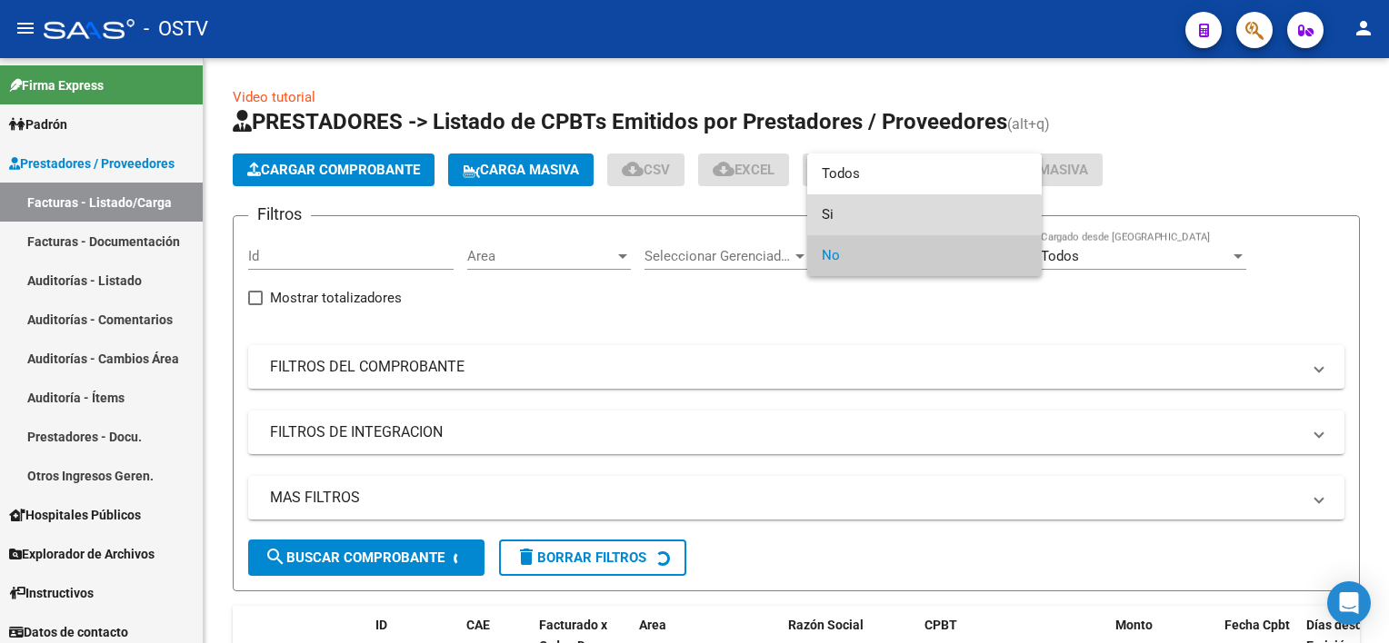
click at [874, 222] on span "Si" at bounding box center [924, 214] width 205 height 41
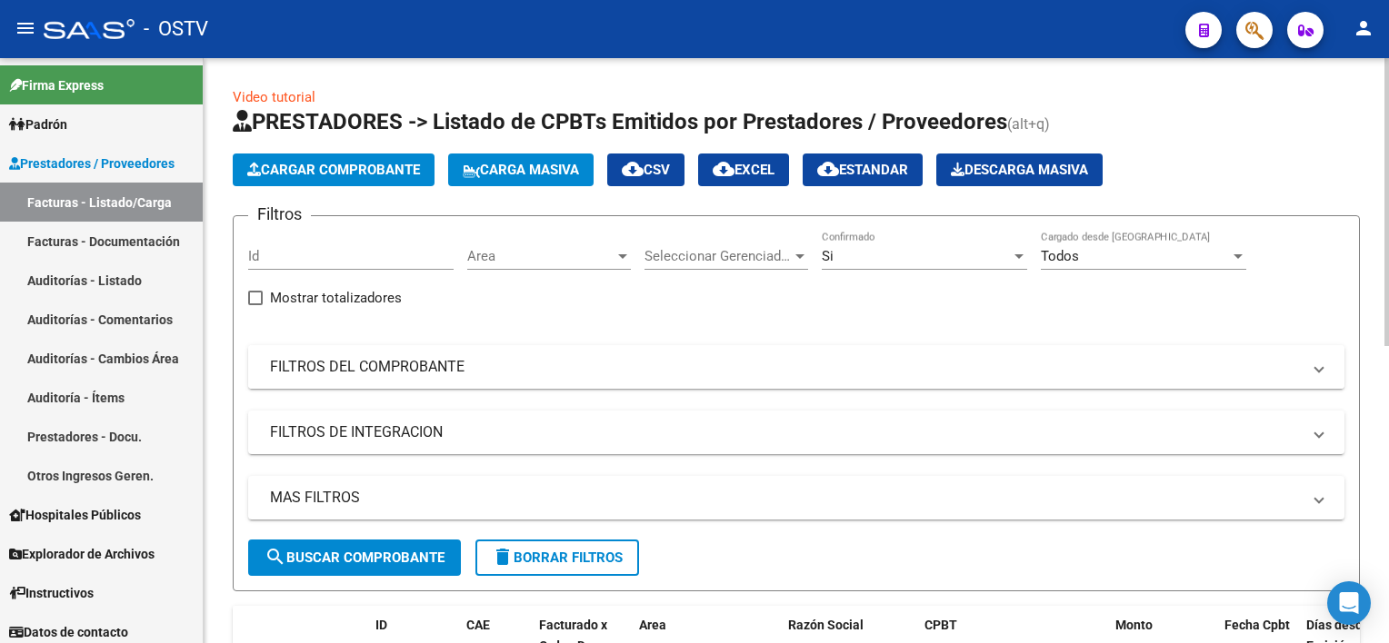
click at [447, 365] on mat-panel-title "FILTROS DEL COMPROBANTE" at bounding box center [785, 367] width 1031 height 20
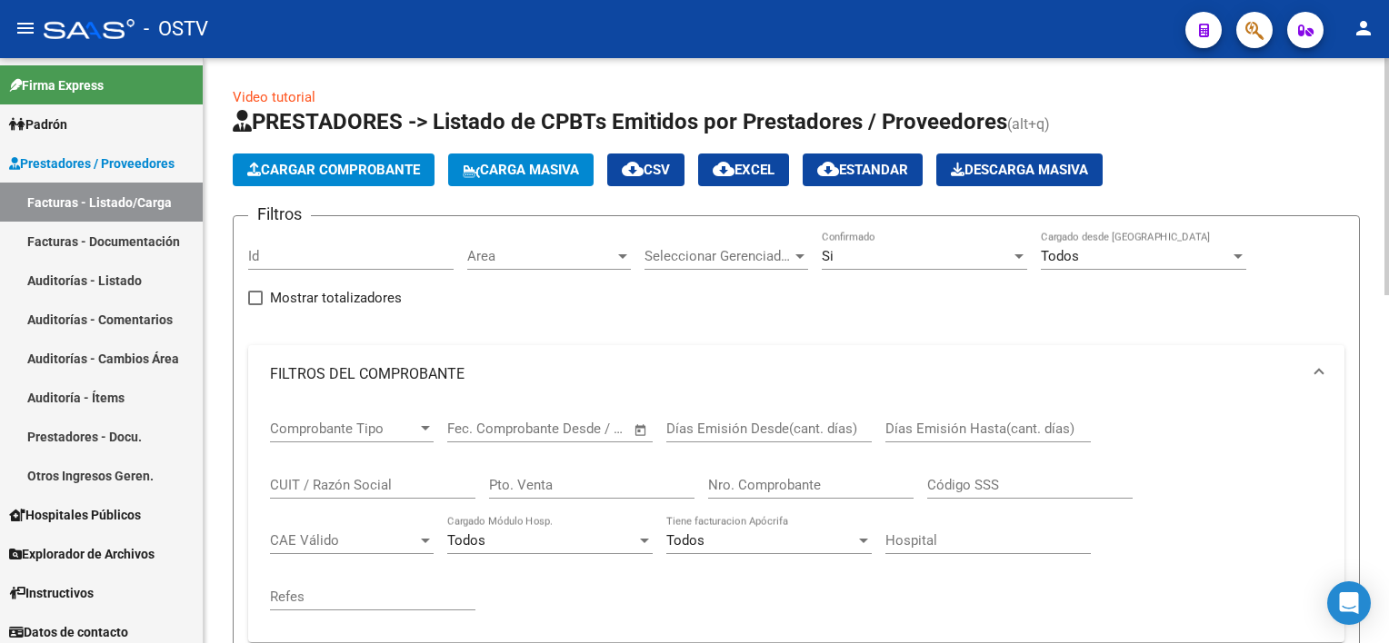
click at [800, 491] on input "Nro. Comprobante" at bounding box center [810, 485] width 205 height 16
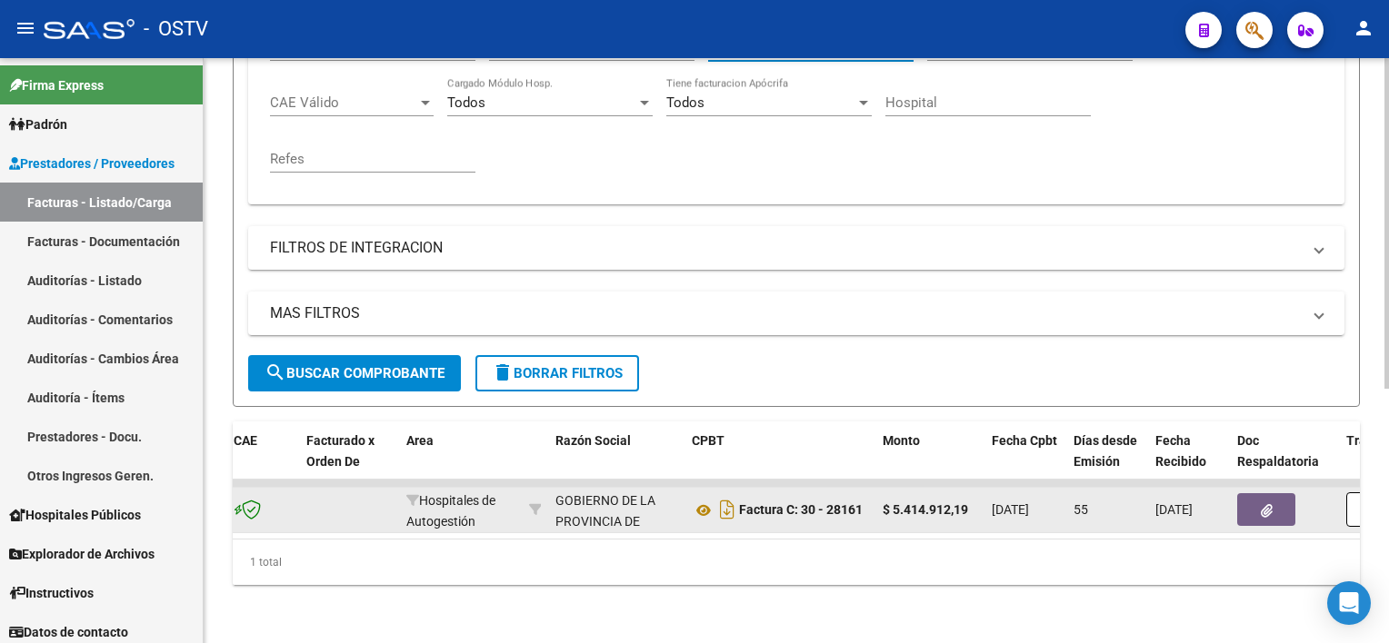
scroll to position [0, 229]
click at [1264, 504] on icon "button" at bounding box center [1270, 511] width 12 height 14
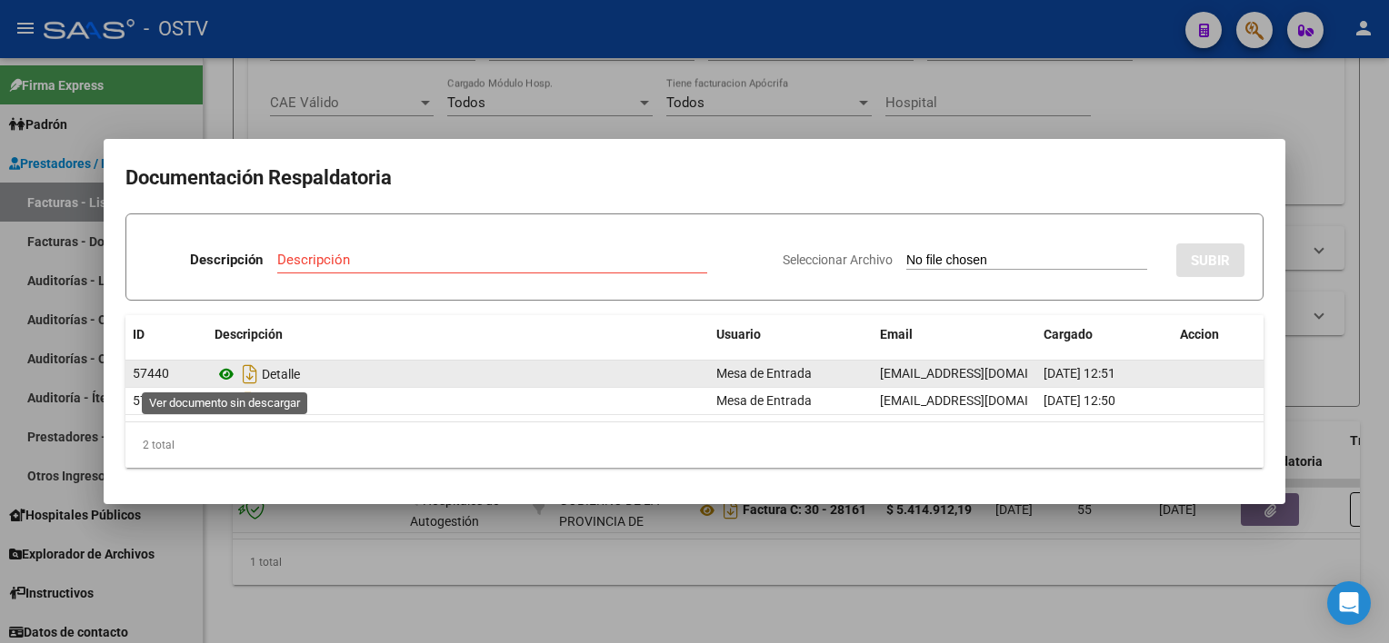
click at [219, 374] on icon at bounding box center [226, 375] width 24 height 22
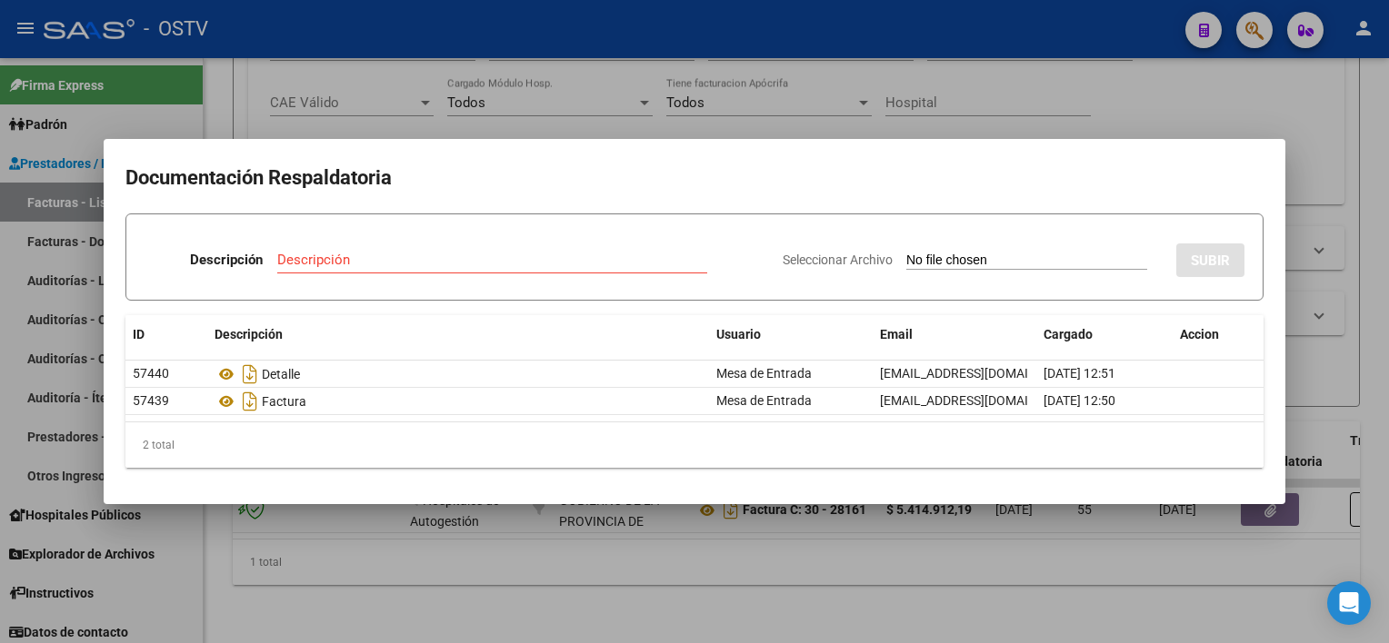
click at [662, 599] on div at bounding box center [694, 321] width 1389 height 643
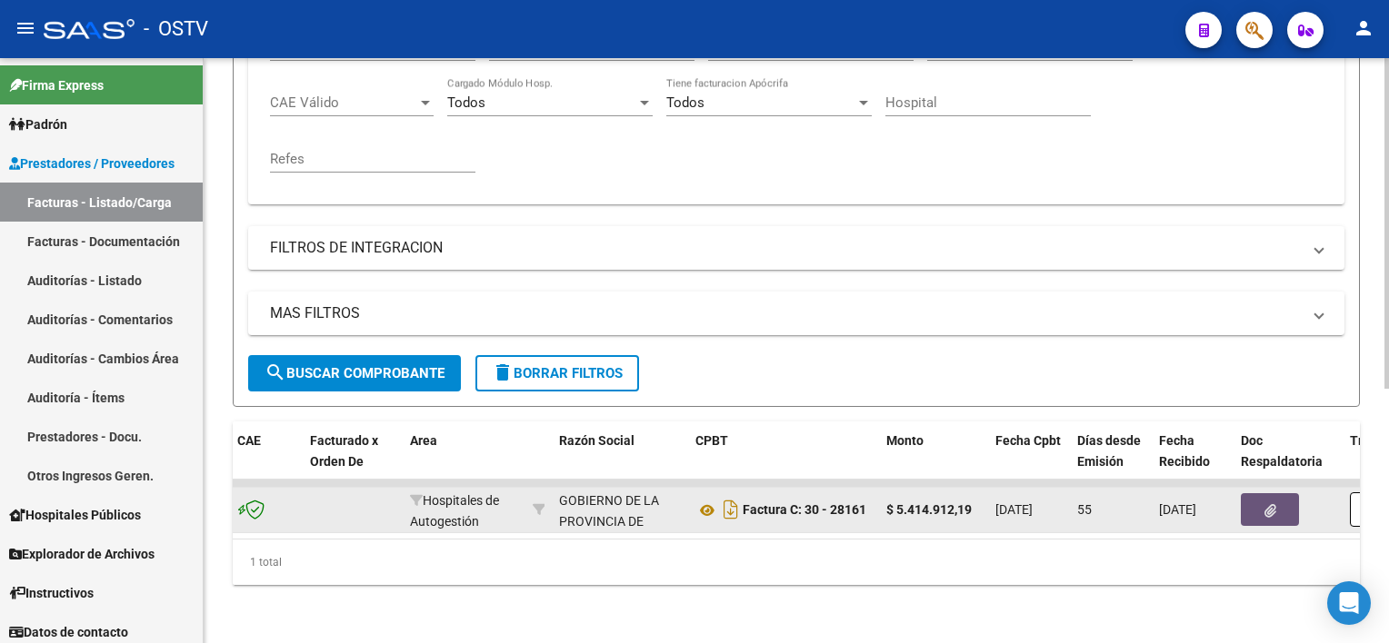
click at [1262, 502] on button "button" at bounding box center [1270, 510] width 58 height 33
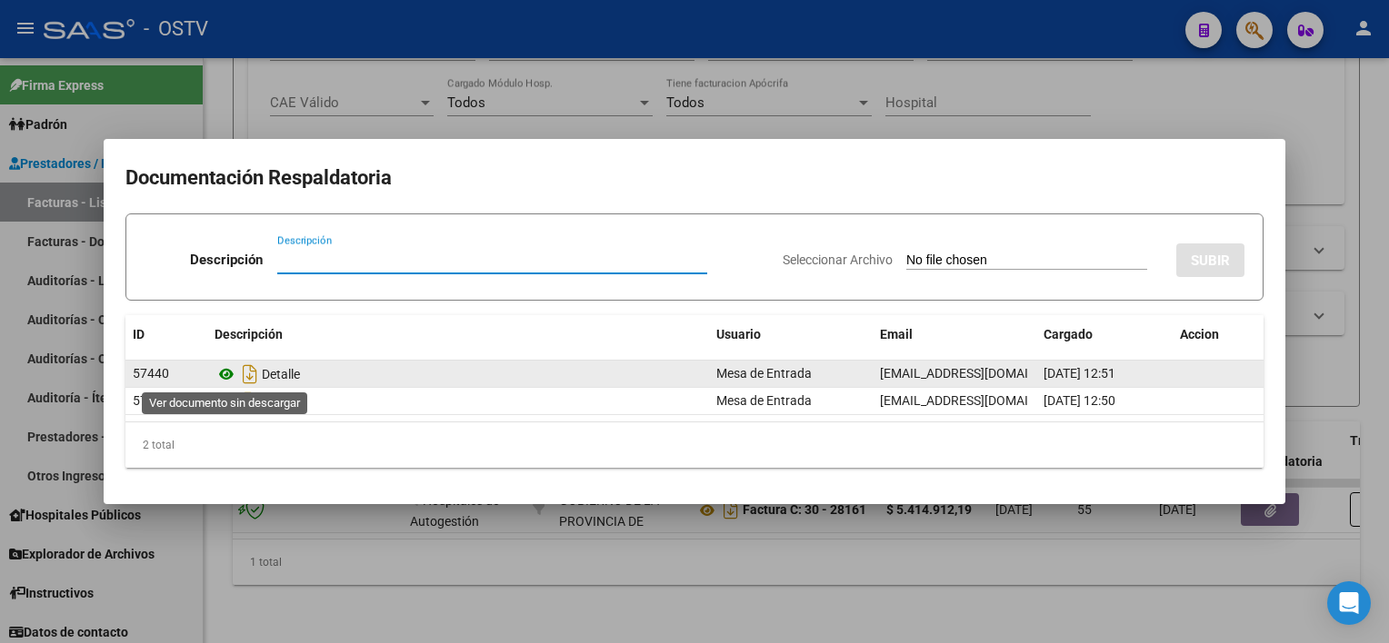
click at [227, 374] on icon at bounding box center [226, 375] width 24 height 22
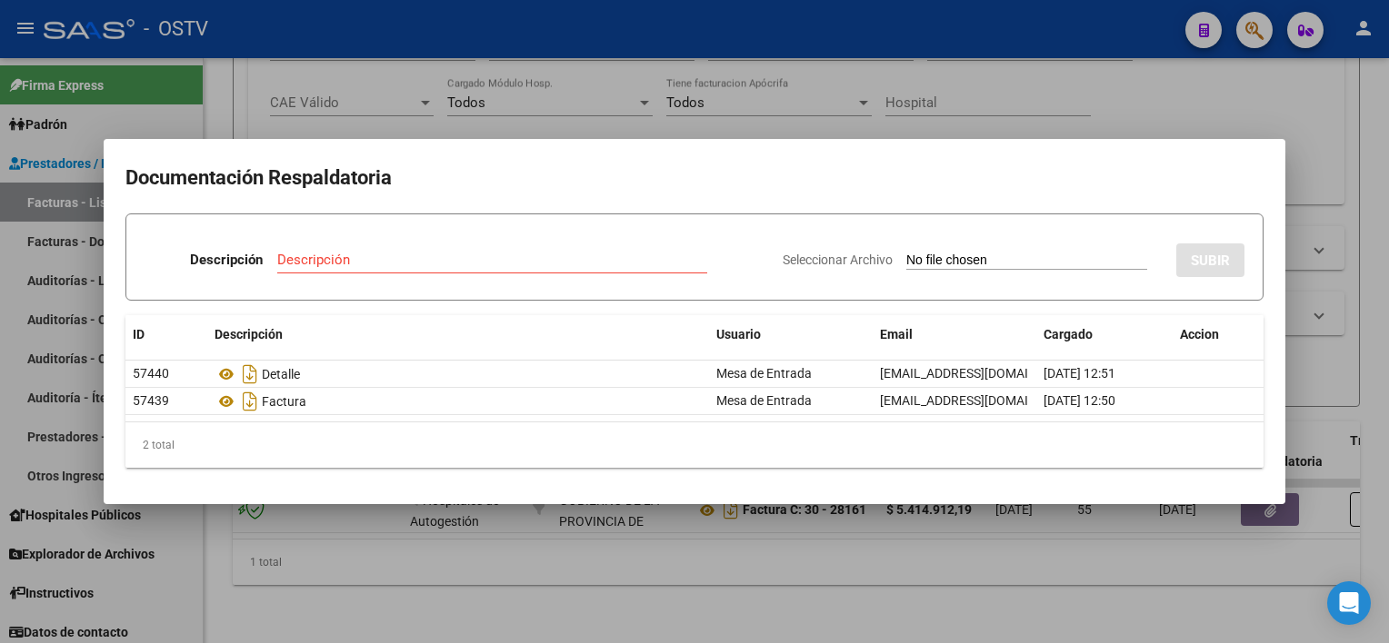
click at [544, 578] on div at bounding box center [694, 321] width 1389 height 643
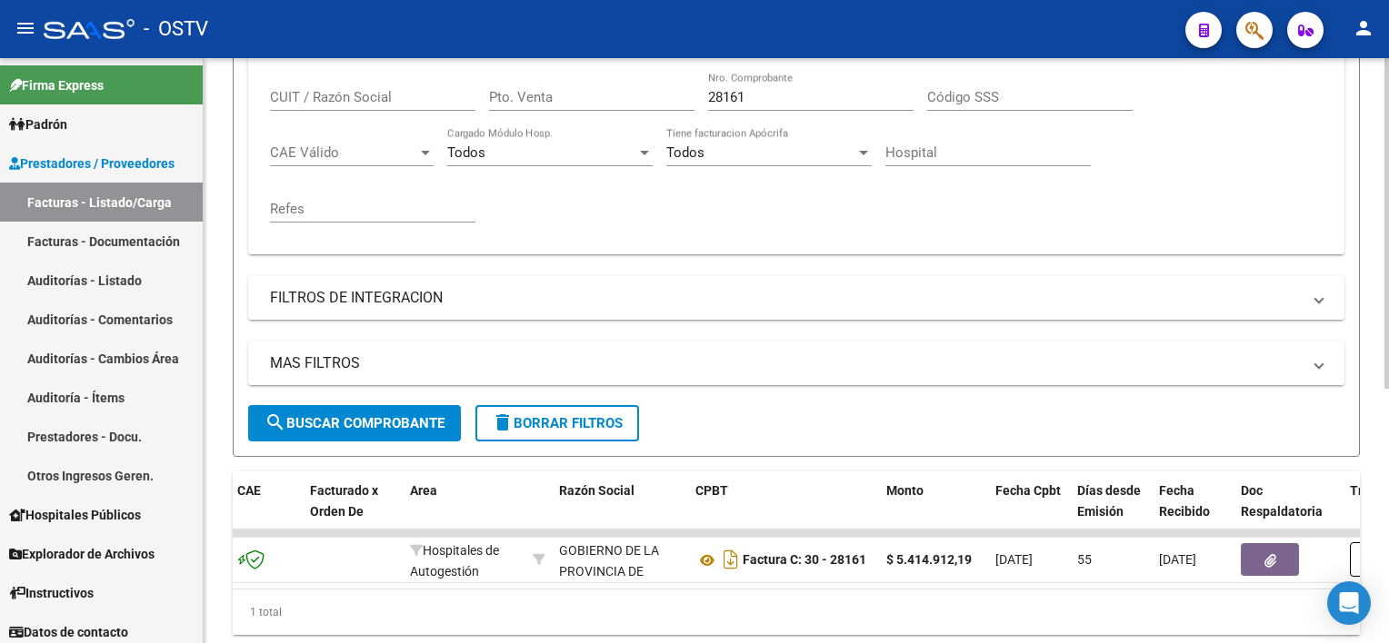
scroll to position [357, 0]
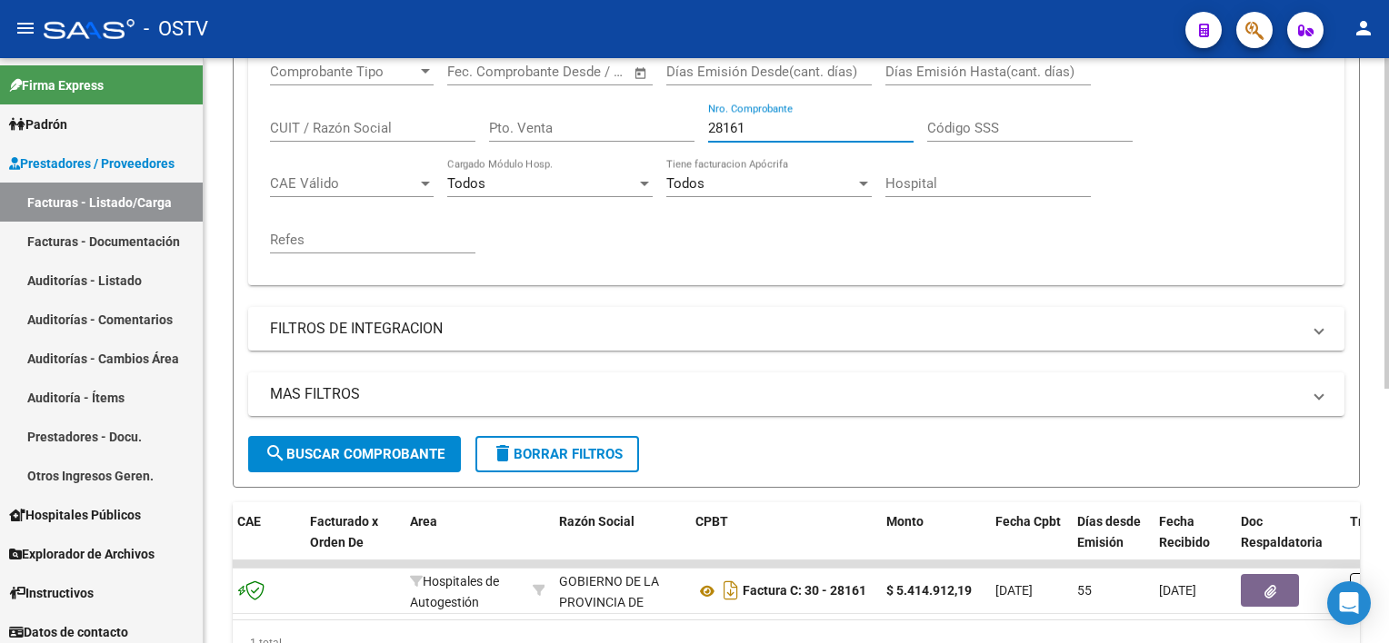
drag, startPoint x: 759, startPoint y: 131, endPoint x: 645, endPoint y: 123, distance: 113.9
click at [645, 123] on div "Comprobante Tipo Comprobante Tipo Start date – End date Fec. Comprobante Desde …" at bounding box center [796, 158] width 1052 height 224
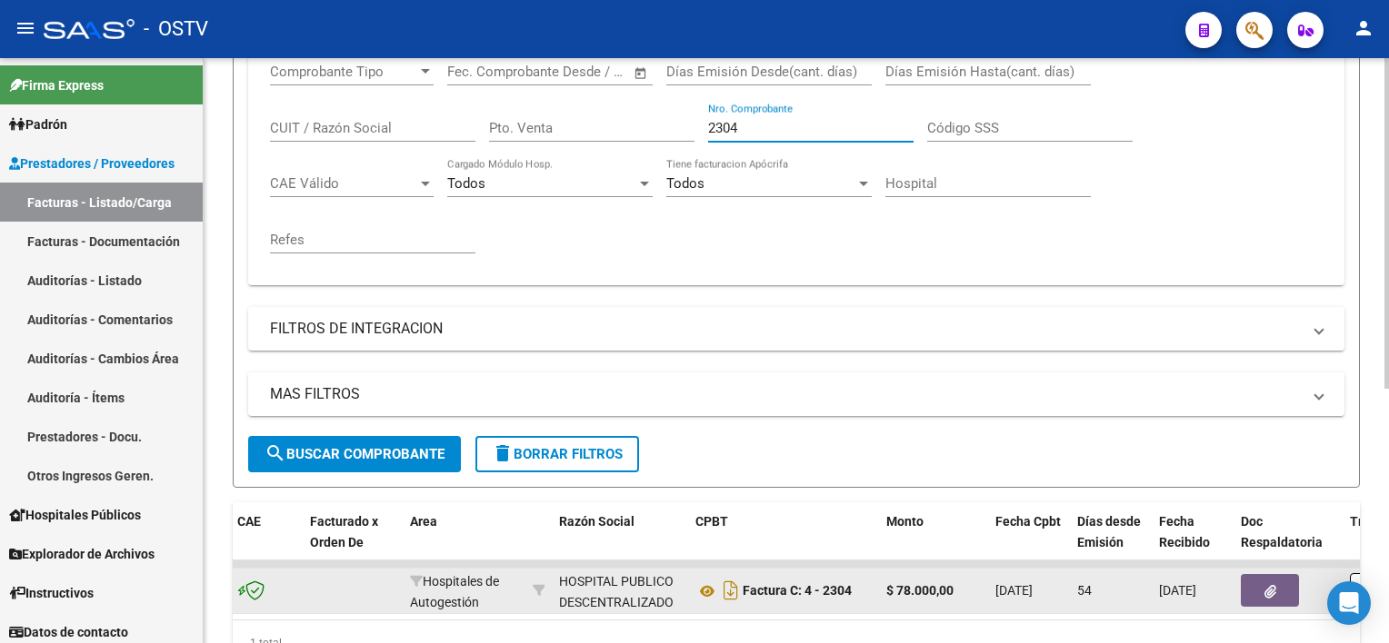
type input "2304"
click at [1284, 592] on button "button" at bounding box center [1270, 590] width 58 height 33
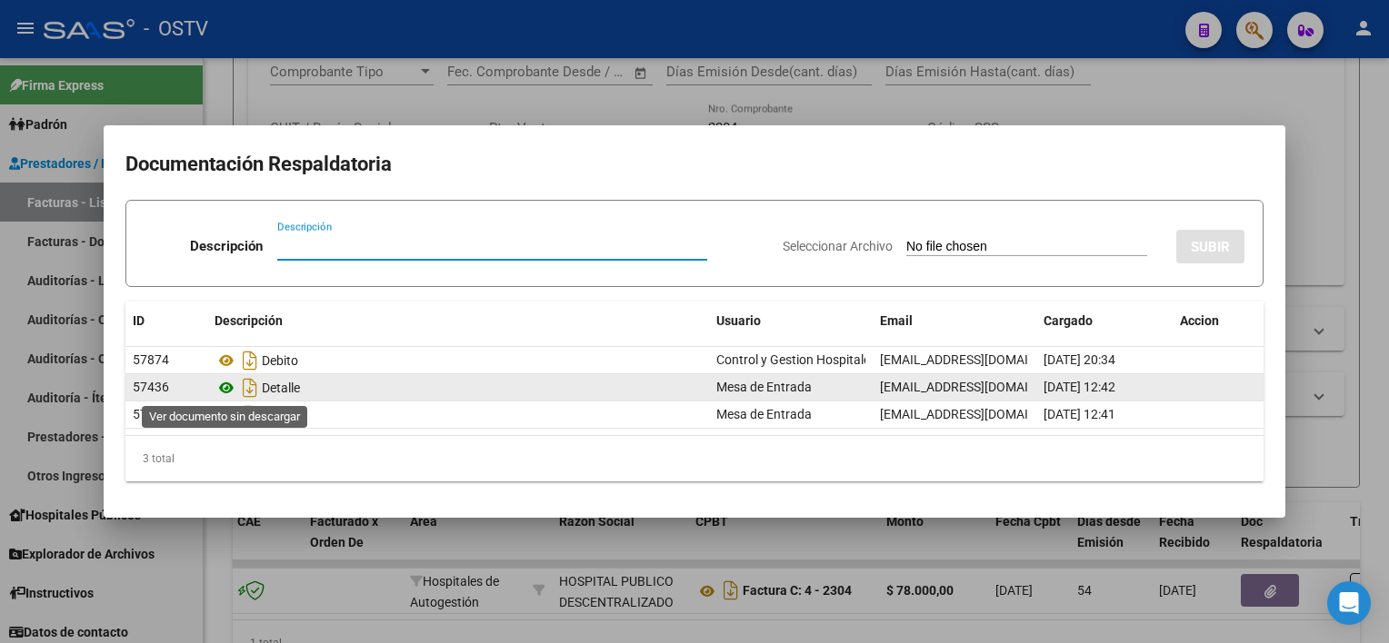
click at [225, 389] on icon at bounding box center [226, 388] width 24 height 22
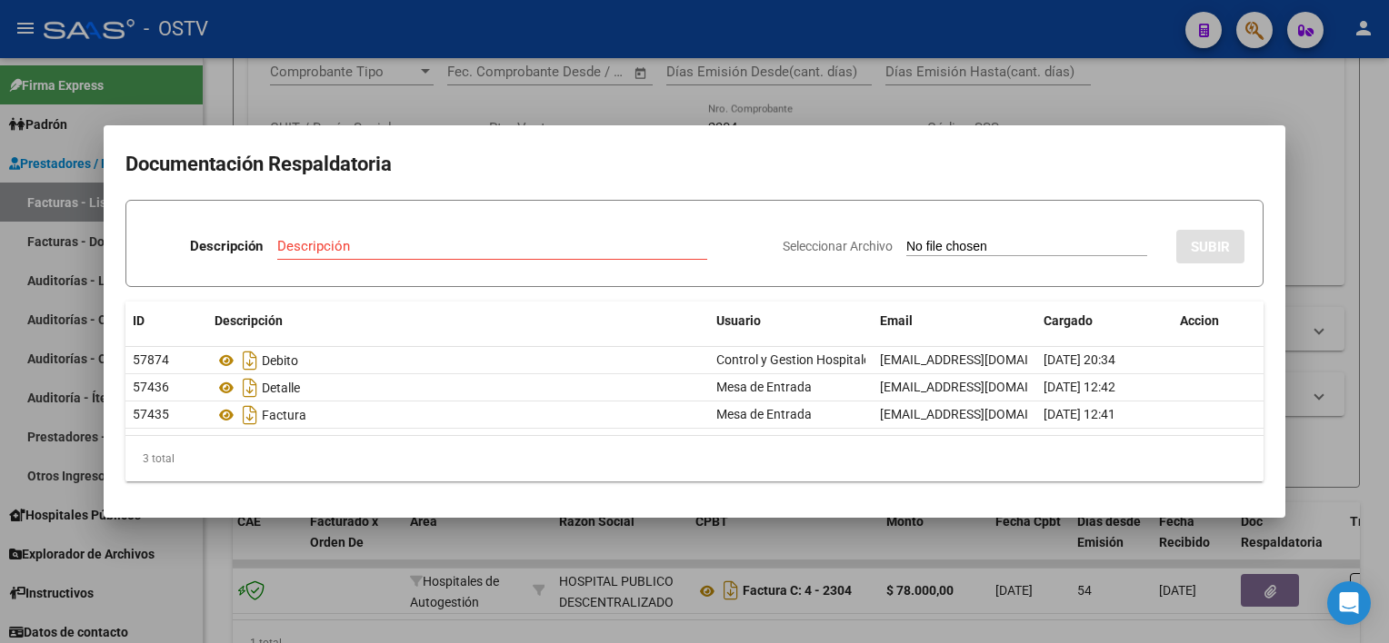
click at [711, 535] on div at bounding box center [694, 321] width 1389 height 643
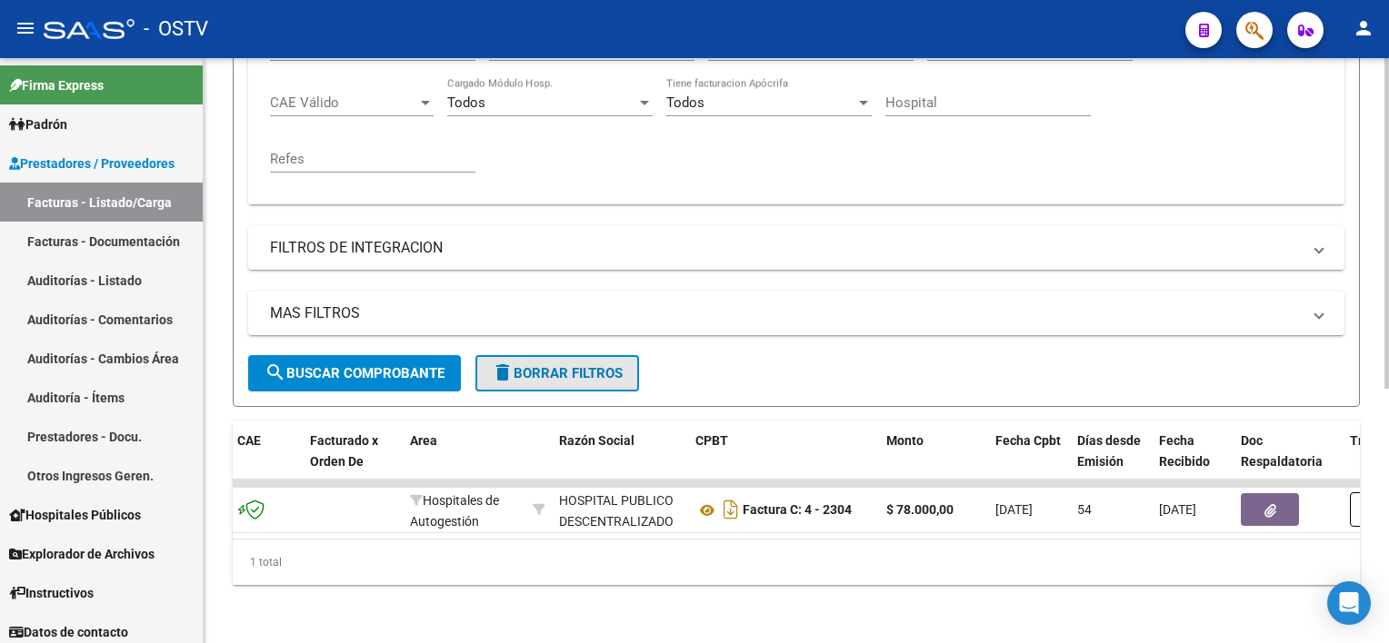
click at [556, 365] on span "delete Borrar Filtros" at bounding box center [557, 373] width 131 height 16
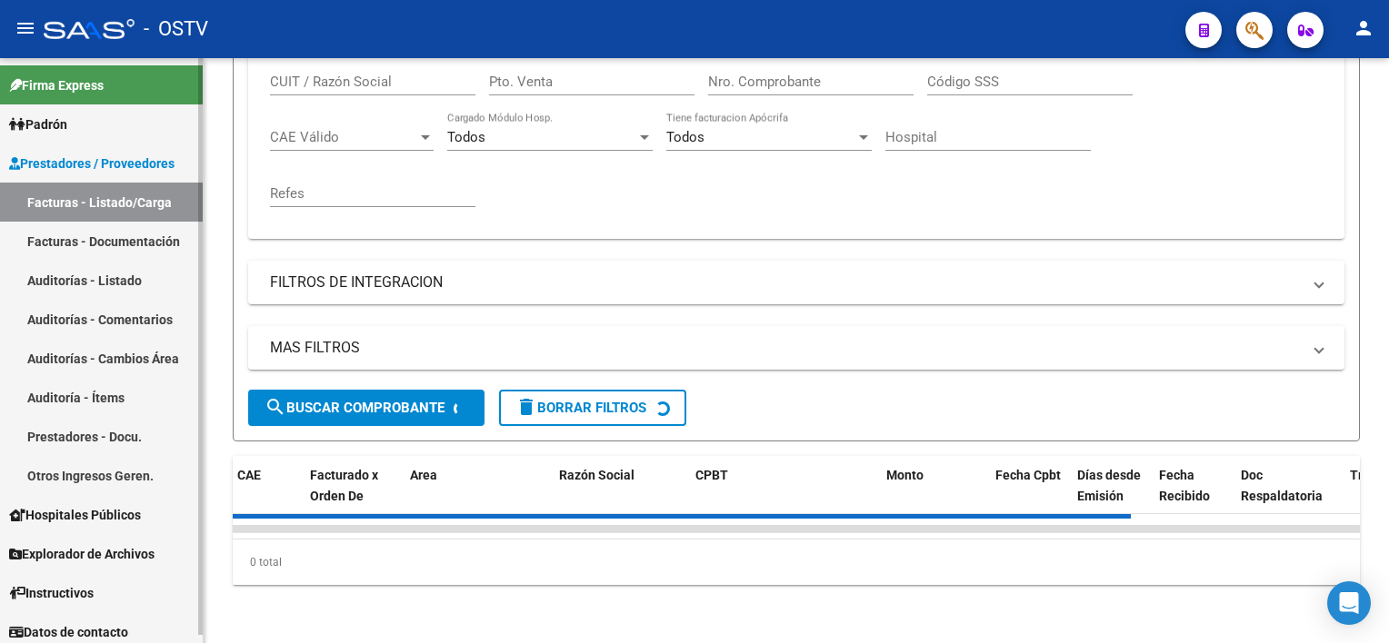
click at [125, 291] on link "Auditorías - Listado" at bounding box center [101, 280] width 203 height 39
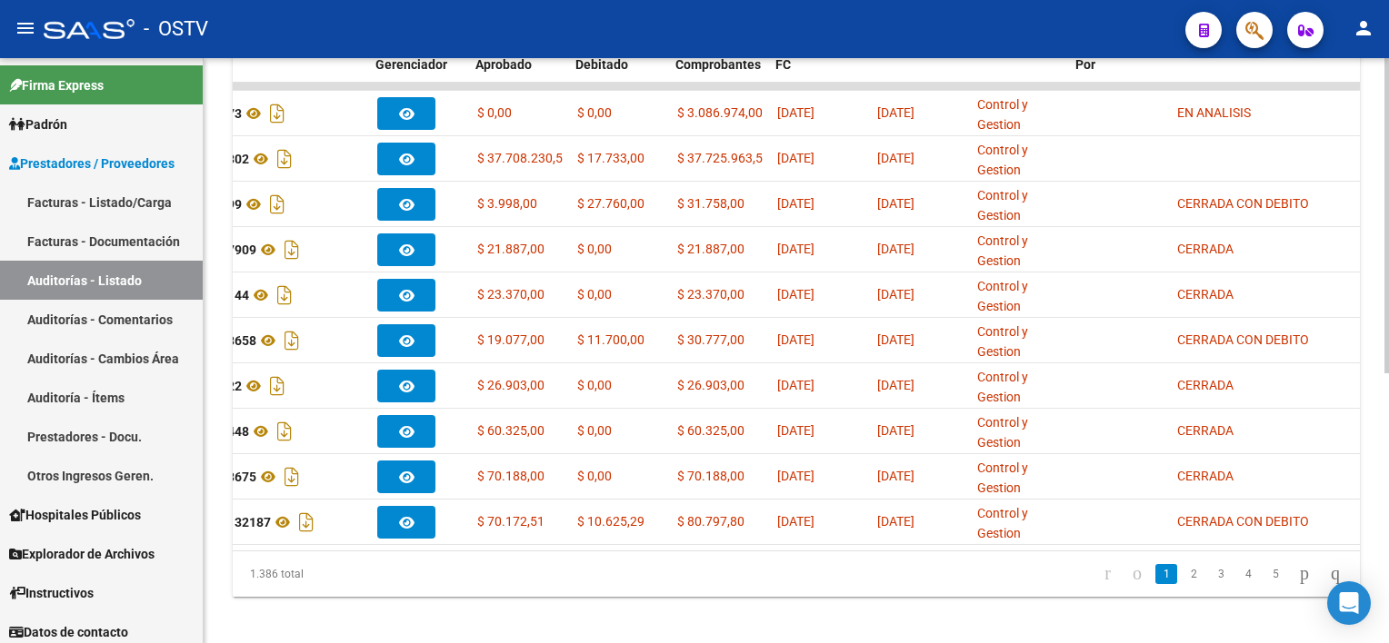
scroll to position [0, 663]
click at [1182, 581] on link "2" at bounding box center [1193, 574] width 22 height 20
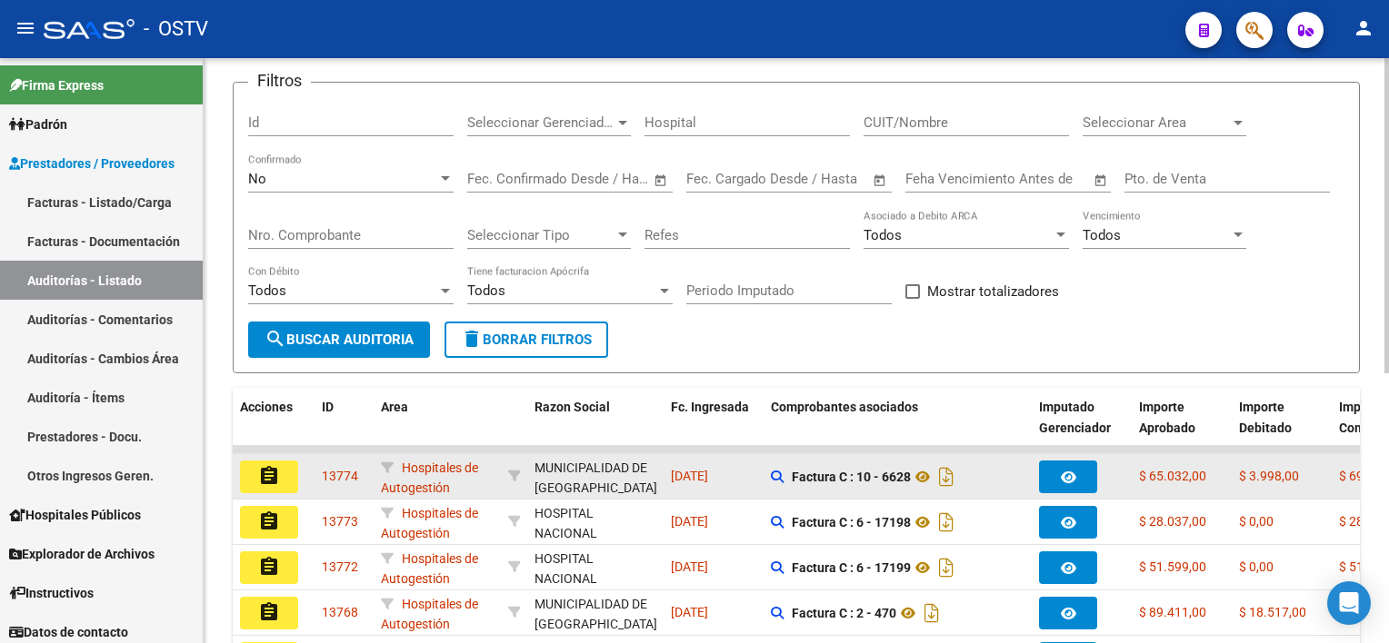
scroll to position [0, 0]
